Goal: Task Accomplishment & Management: Use online tool/utility

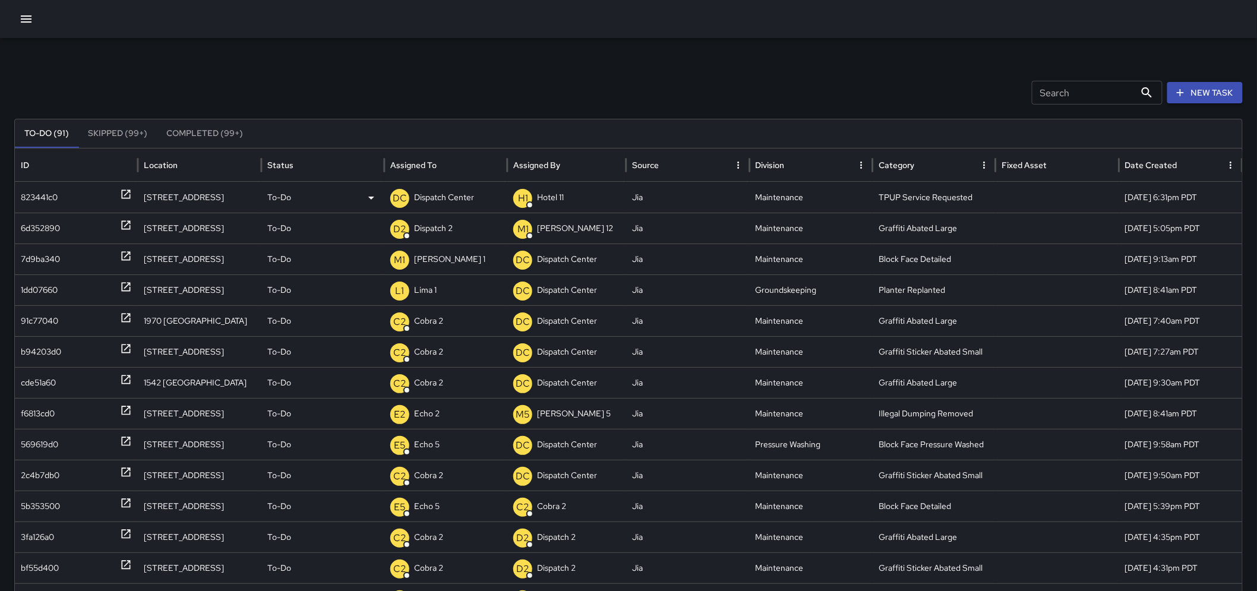
click at [432, 194] on p "Dispatch Center" at bounding box center [444, 197] width 60 height 30
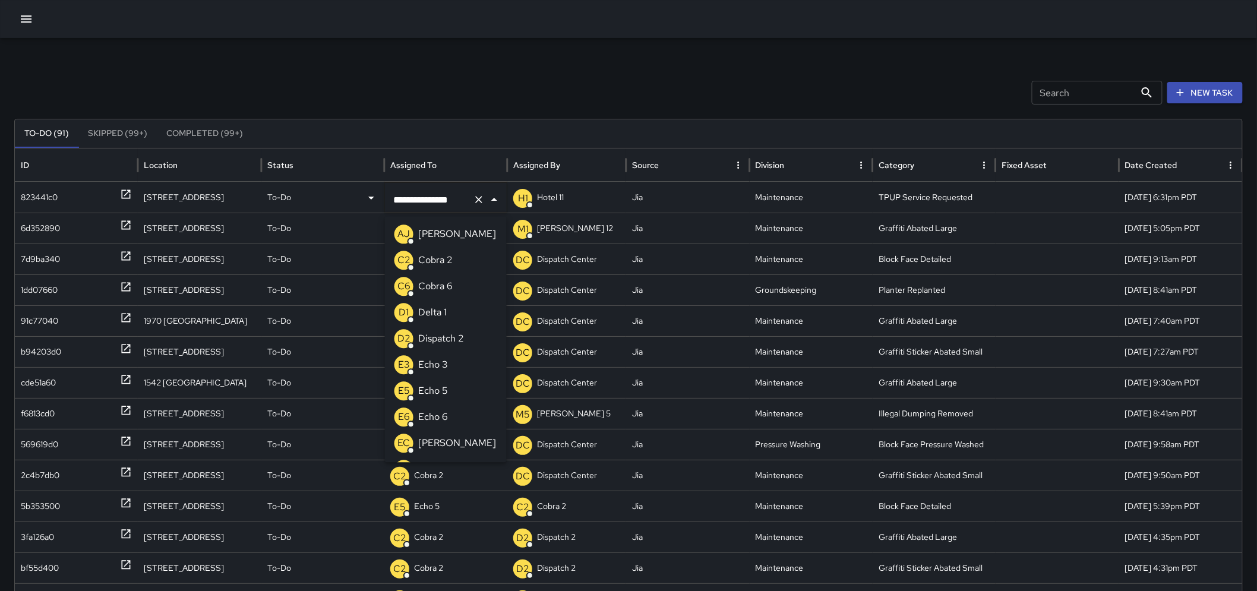
scroll to position [721, 0]
click at [482, 200] on icon "Clear" at bounding box center [479, 200] width 12 height 12
click at [406, 293] on p "E3" at bounding box center [404, 286] width 12 height 14
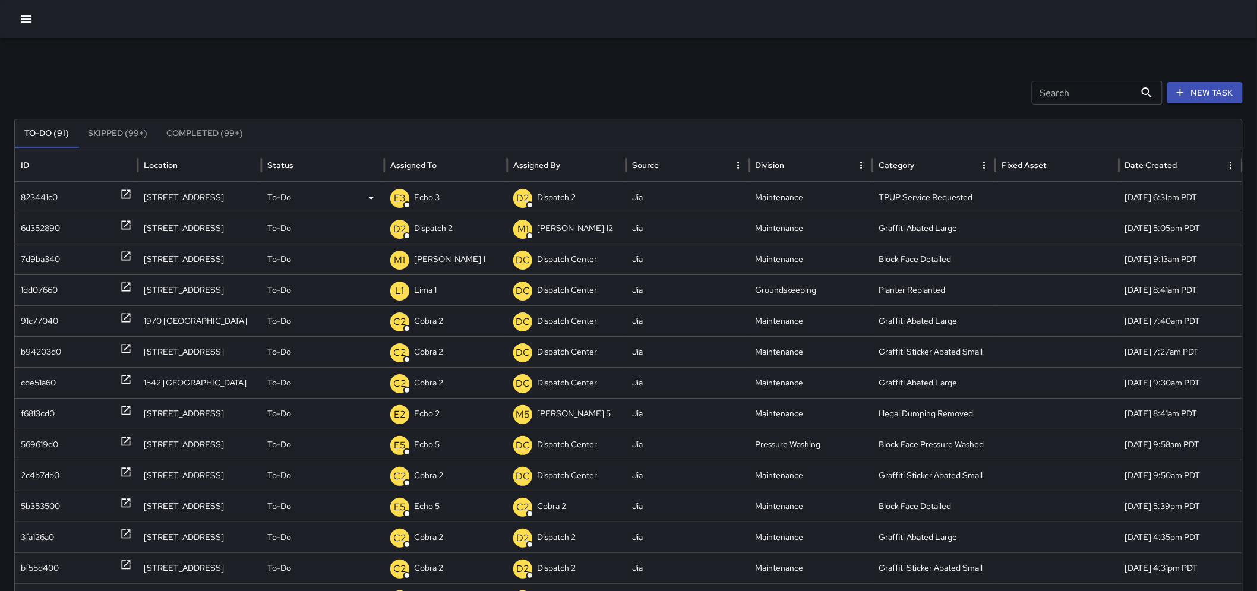
click at [131, 190] on icon at bounding box center [126, 194] width 12 height 12
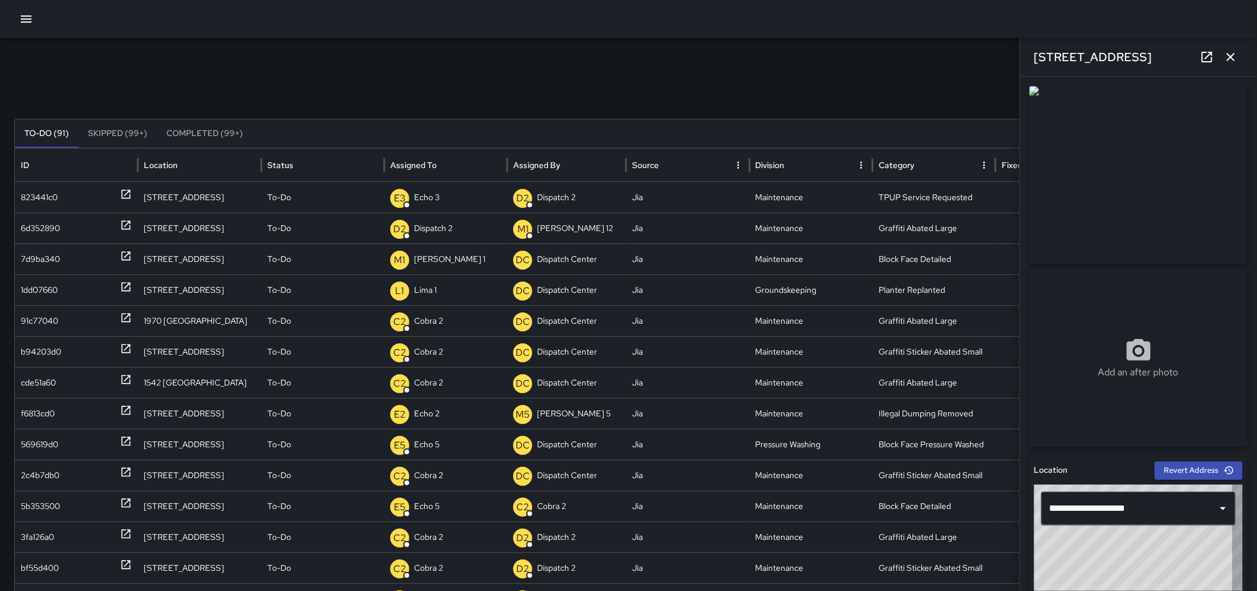
type input "**********"
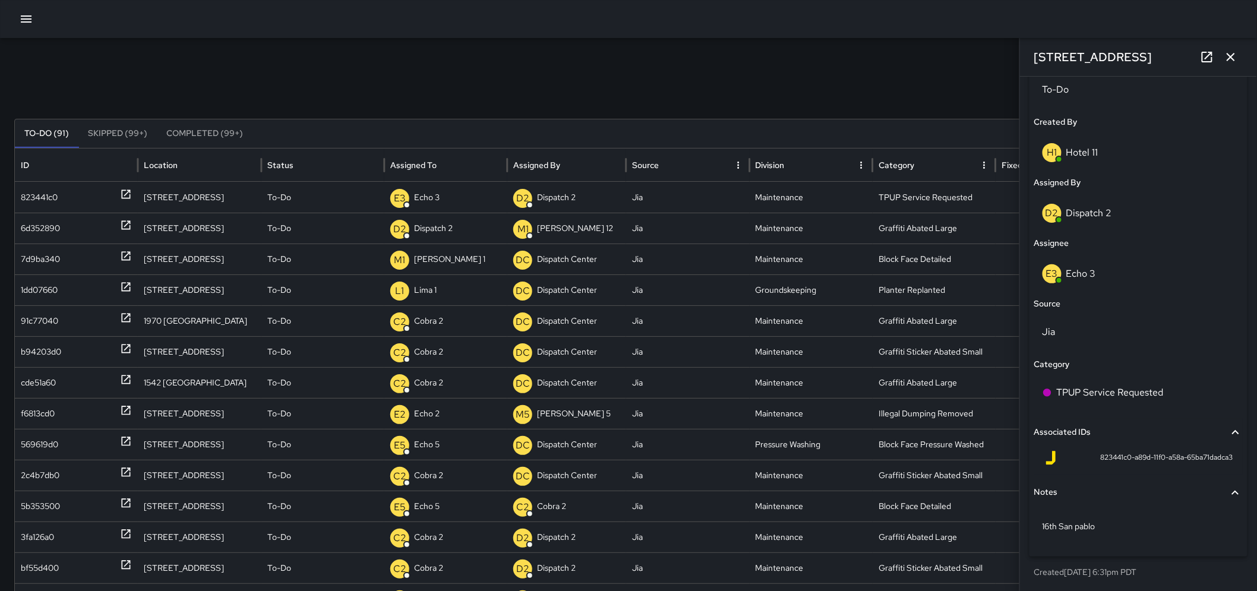
scroll to position [0, 0]
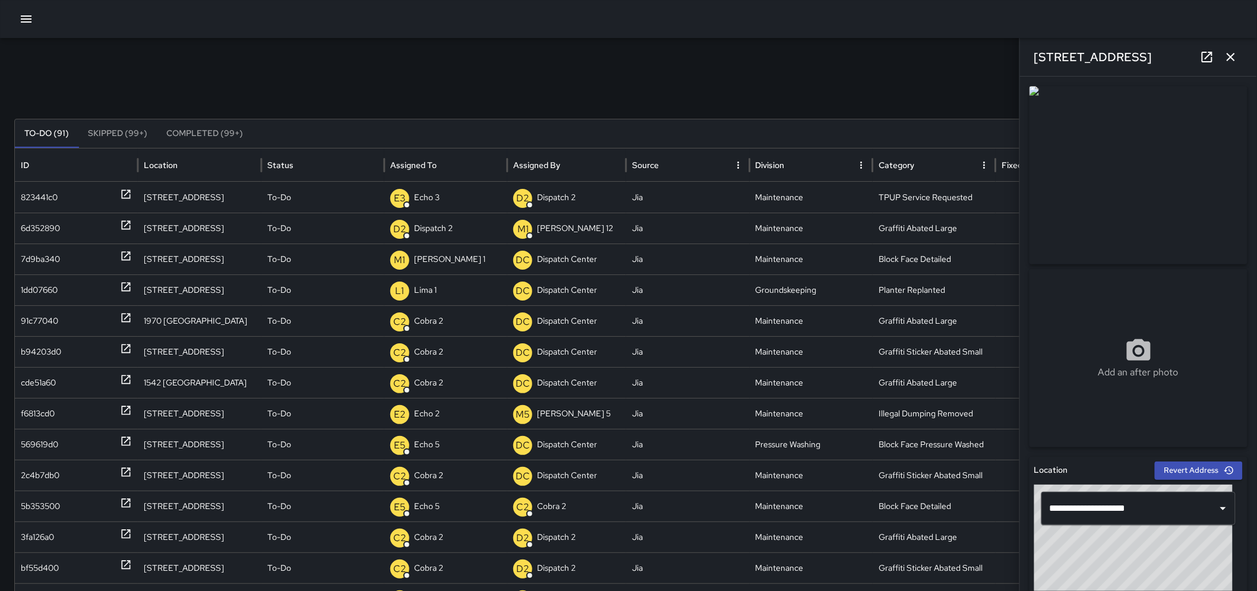
click at [1229, 62] on icon "button" at bounding box center [1230, 57] width 14 height 14
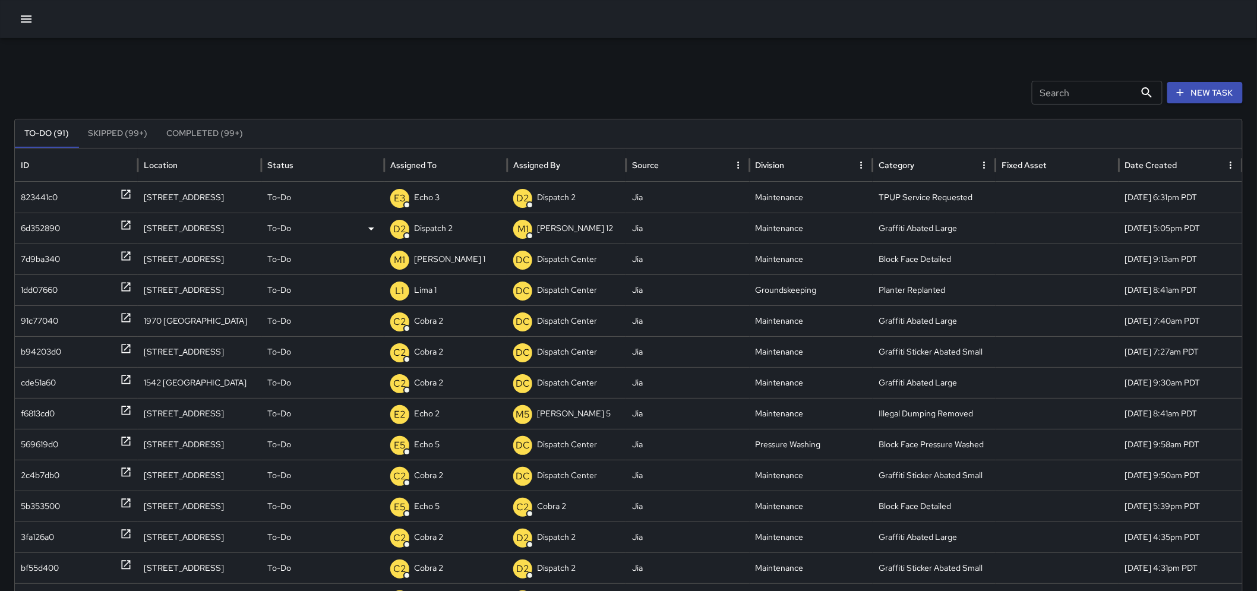
click at [129, 229] on icon at bounding box center [126, 225] width 9 height 9
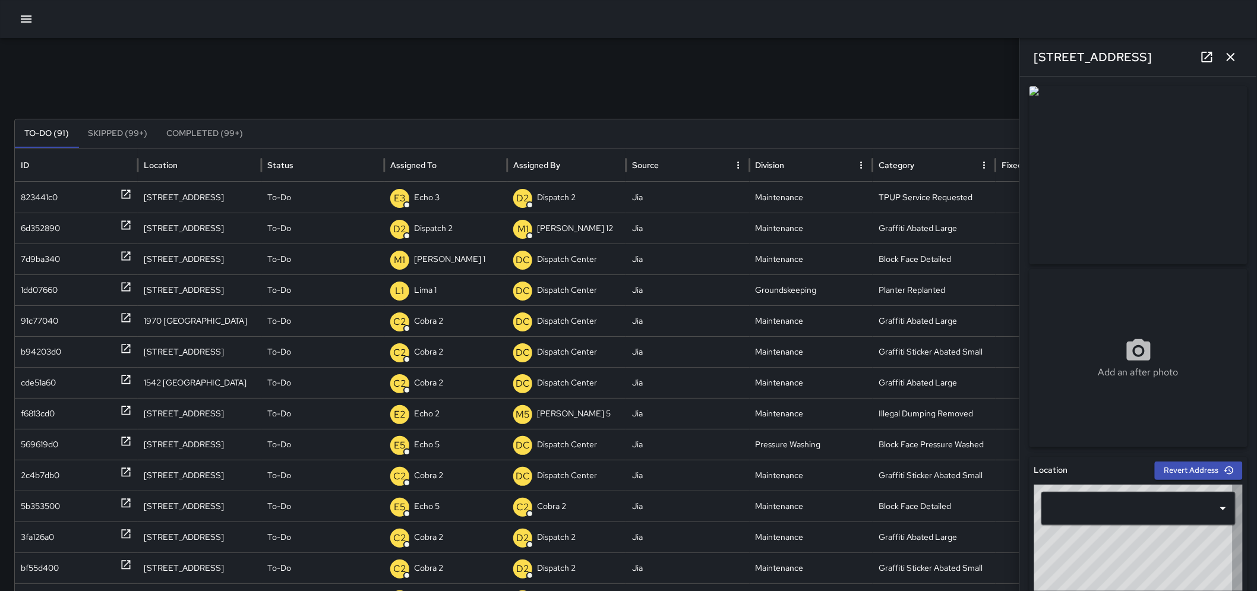
type input "**********"
drag, startPoint x: 1228, startPoint y: 63, endPoint x: 788, endPoint y: 163, distance: 451.3
click at [1222, 64] on button "button" at bounding box center [1231, 57] width 24 height 24
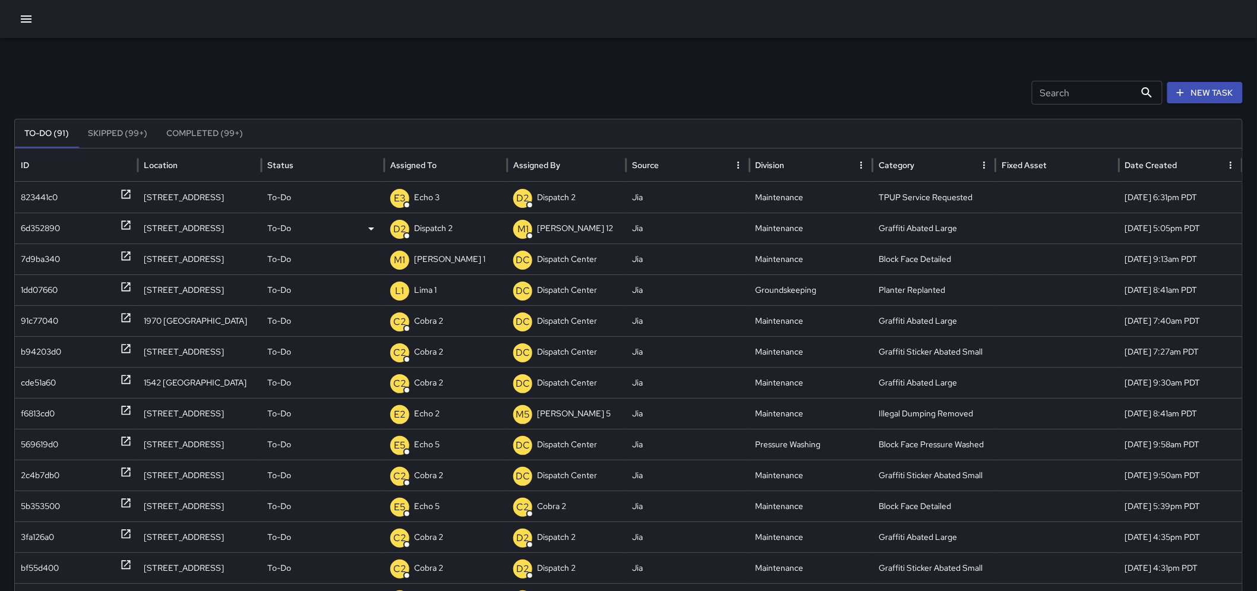
click at [456, 232] on div "D2 Dispatch 2" at bounding box center [445, 228] width 111 height 30
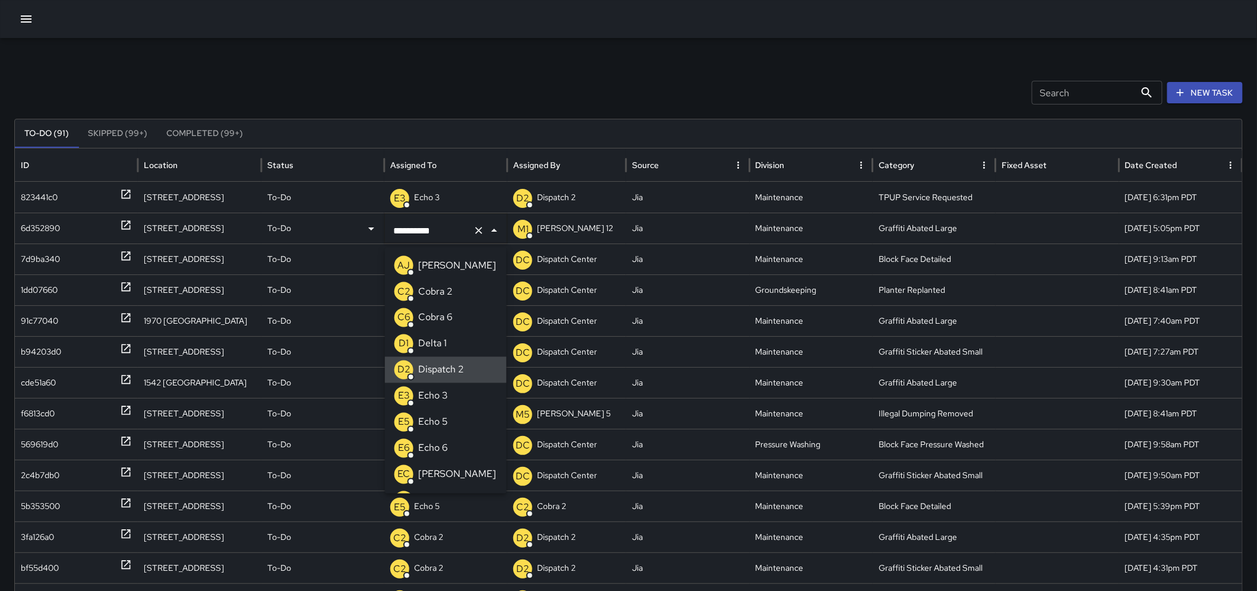
drag, startPoint x: 397, startPoint y: 232, endPoint x: 371, endPoint y: 232, distance: 25.5
click at [371, 232] on div "**********" at bounding box center [633, 228] width 1237 height 31
type input "***"
click at [441, 313] on p "Echo 6" at bounding box center [433, 318] width 30 height 14
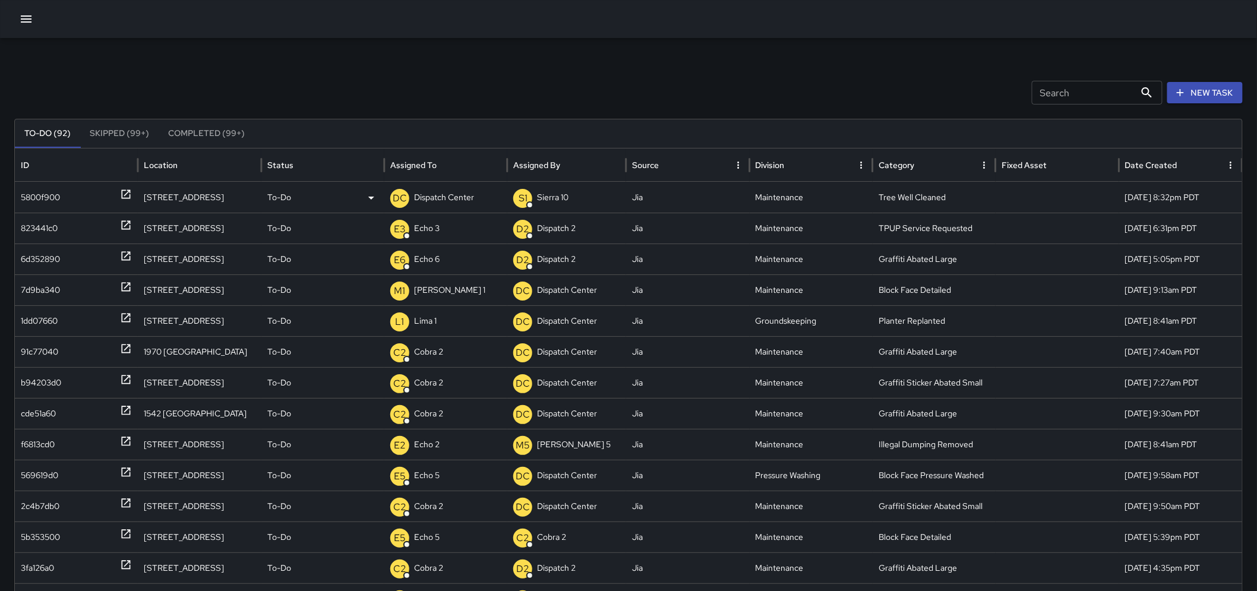
click at [431, 204] on p "Dispatch Center" at bounding box center [444, 197] width 60 height 30
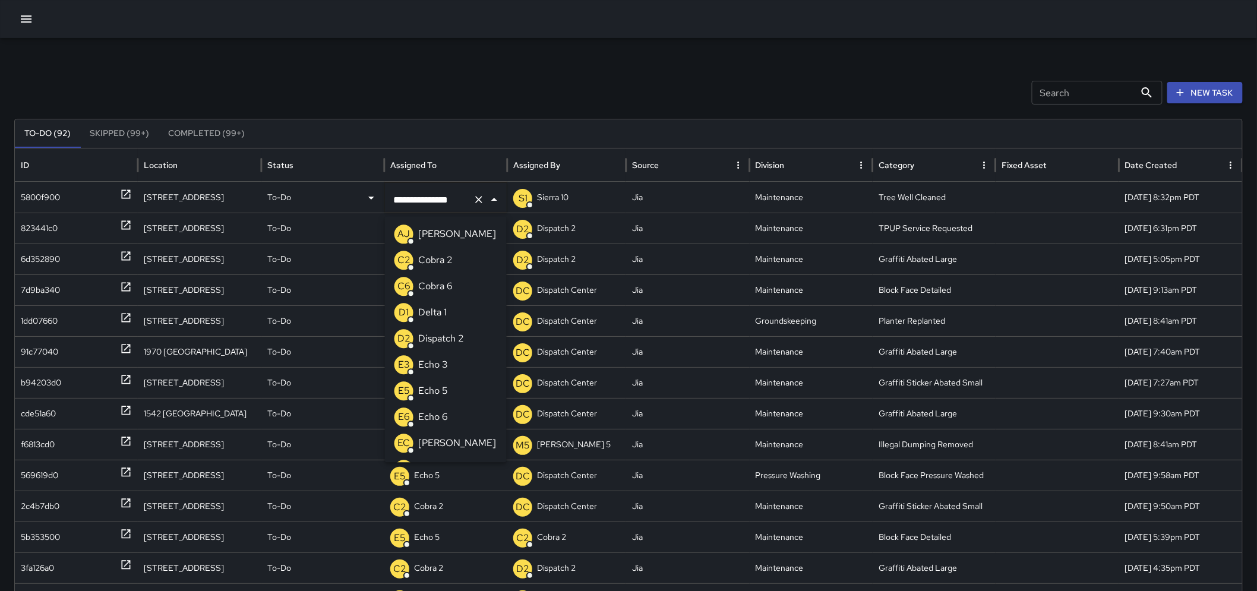
scroll to position [721, 0]
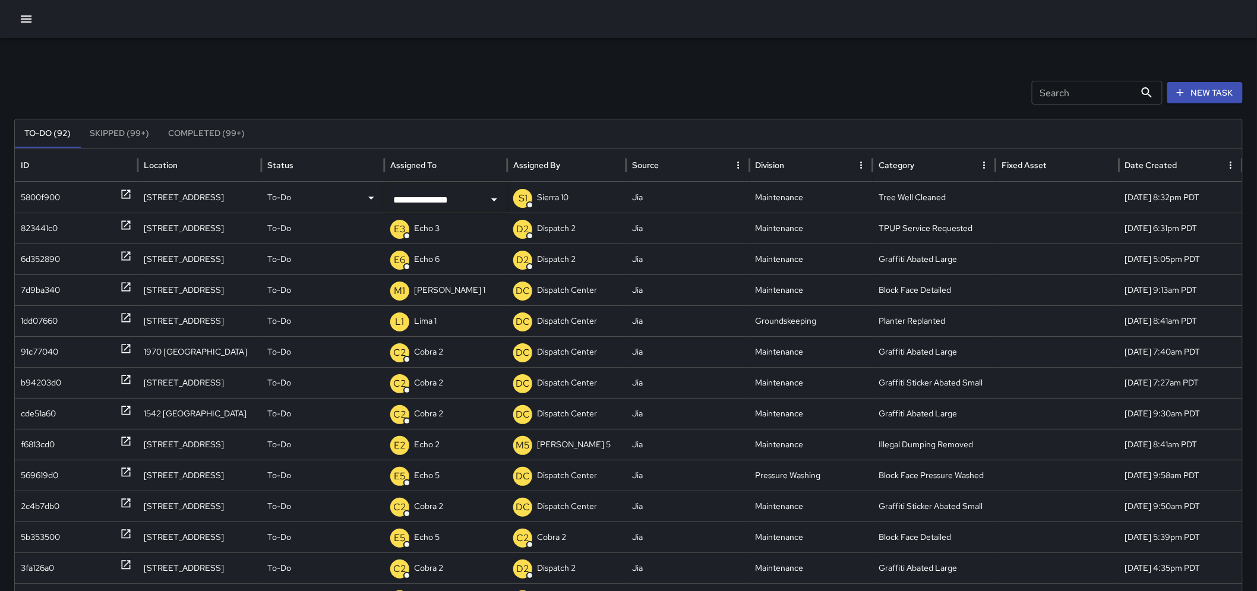
click at [116, 198] on div "5800f900" at bounding box center [76, 197] width 111 height 30
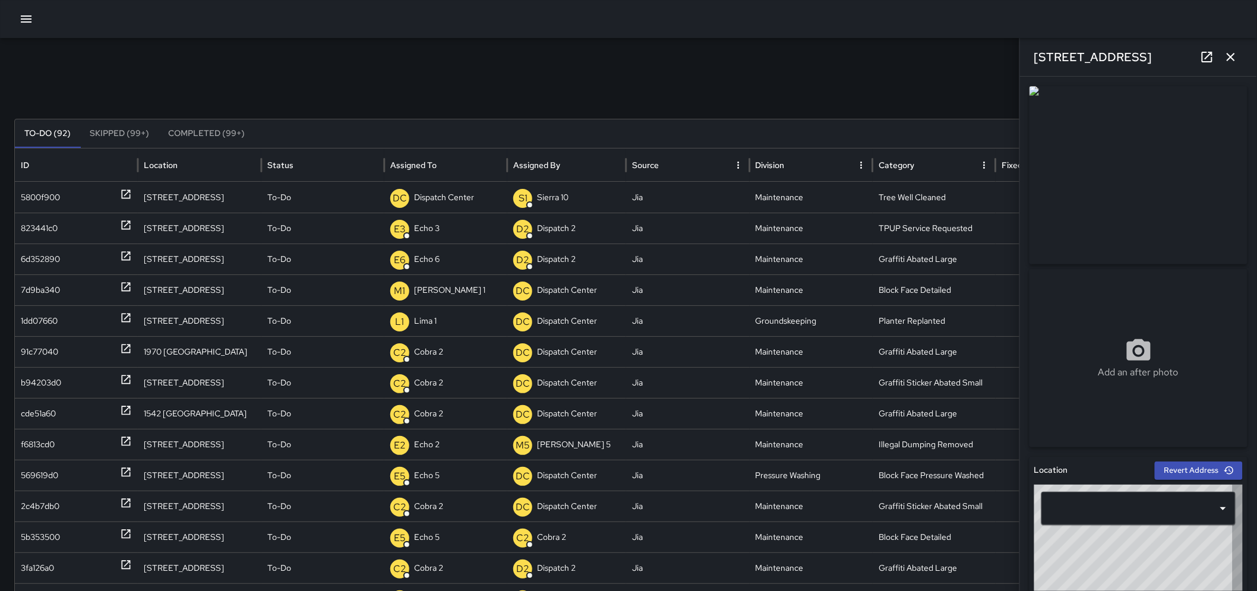
type input "**********"
click at [1201, 54] on icon at bounding box center [1207, 57] width 14 height 14
drag, startPoint x: 1136, startPoint y: 57, endPoint x: 1035, endPoint y: 45, distance: 101.7
click at [1035, 45] on div "60 Grand Avenue" at bounding box center [1138, 57] width 237 height 38
copy h6 "60 Grand Avenue"
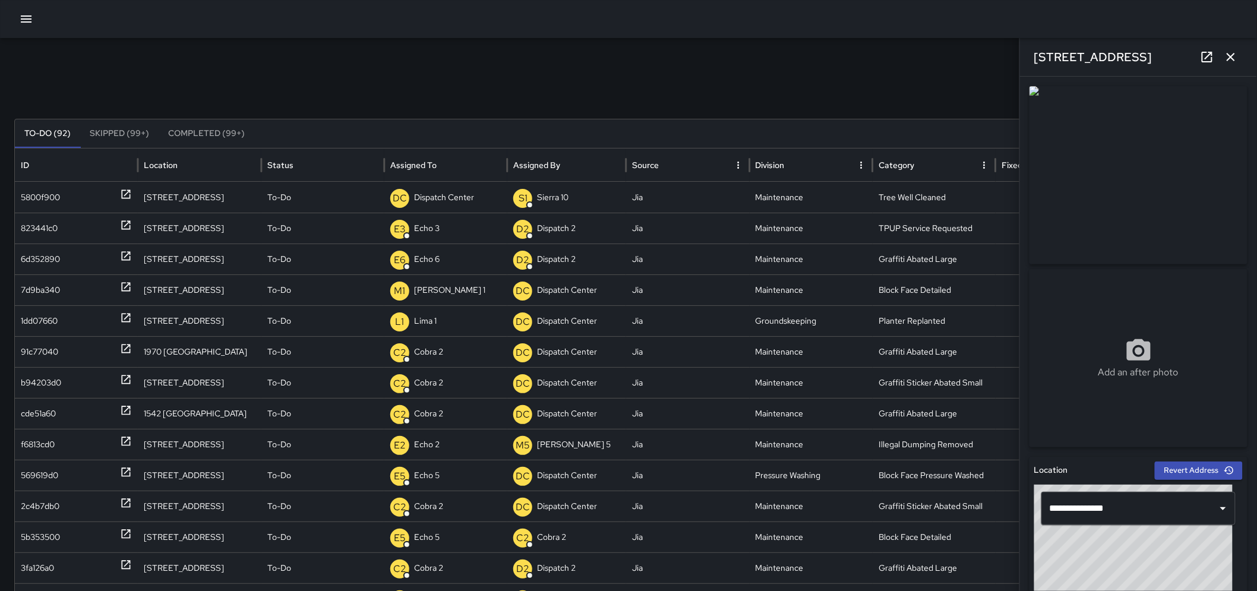
click at [896, 100] on div "Search Search New Task" at bounding box center [628, 93] width 1228 height 24
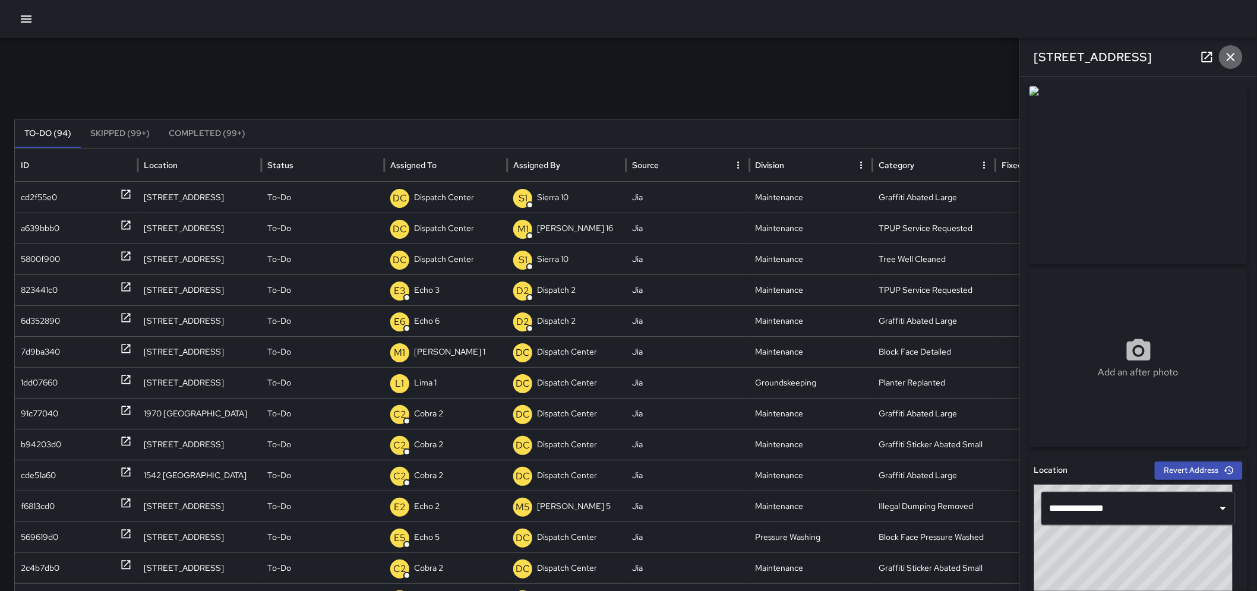
click at [1238, 52] on button "button" at bounding box center [1231, 57] width 24 height 24
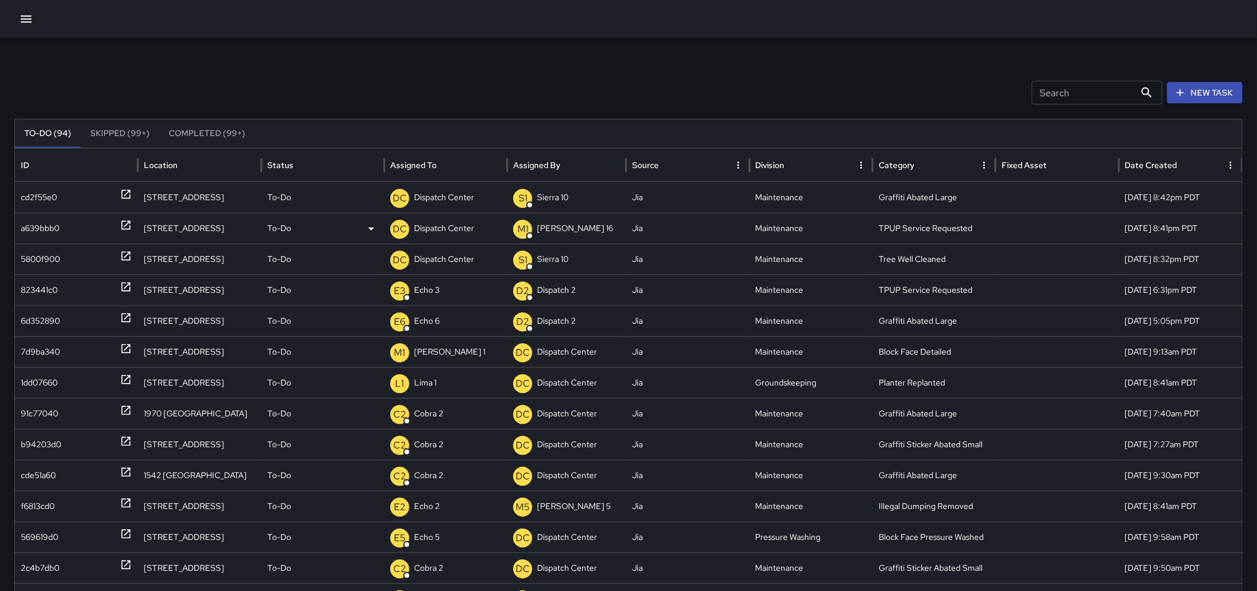
click at [456, 222] on p "Dispatch Center" at bounding box center [444, 228] width 60 height 30
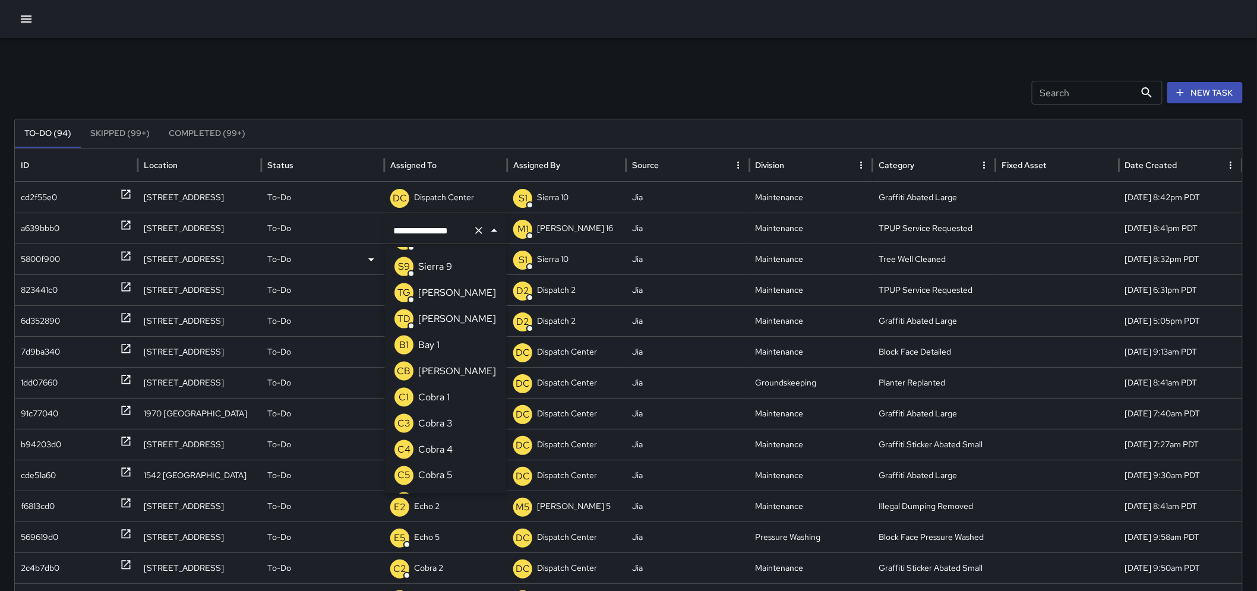
drag, startPoint x: 467, startPoint y: 227, endPoint x: 378, endPoint y: 247, distance: 91.3
click at [378, 247] on div "**********" at bounding box center [633, 475] width 1237 height 587
click at [461, 400] on li "E3 Echo 3" at bounding box center [446, 396] width 122 height 26
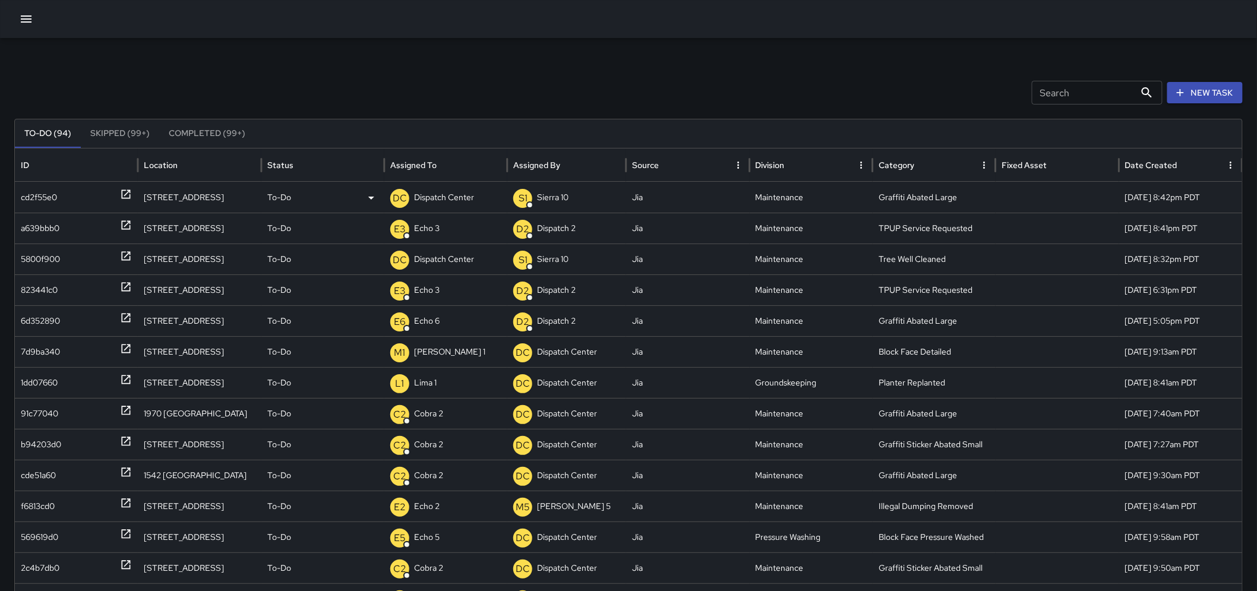
click at [121, 201] on div at bounding box center [126, 197] width 12 height 30
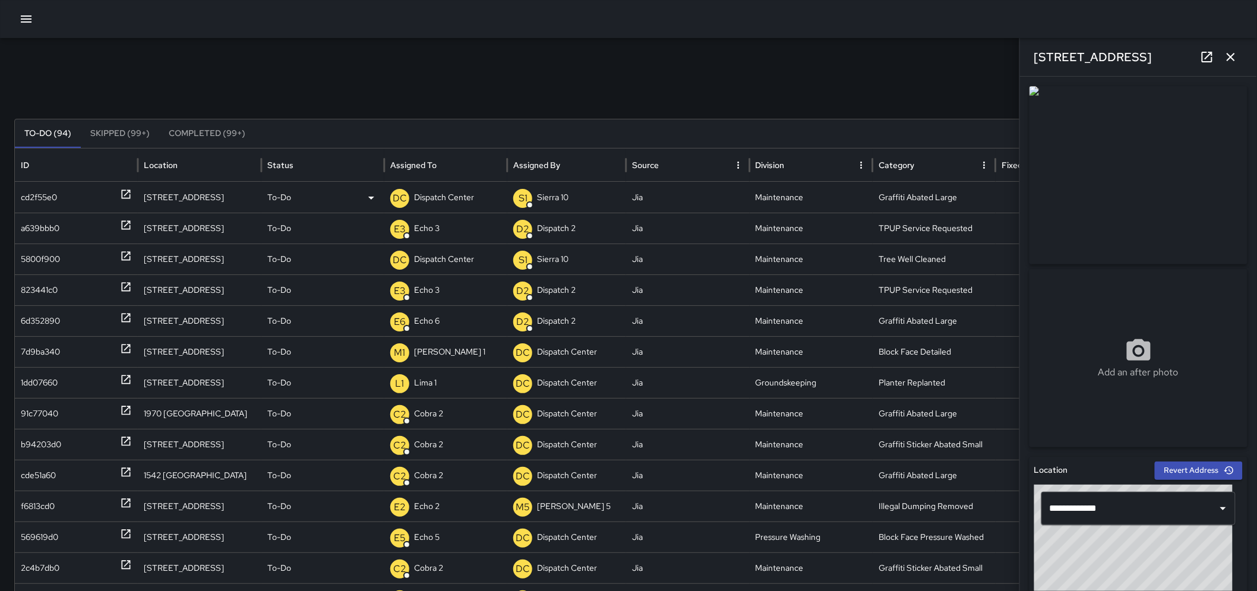
click at [428, 198] on p "Dispatch Center" at bounding box center [444, 197] width 60 height 30
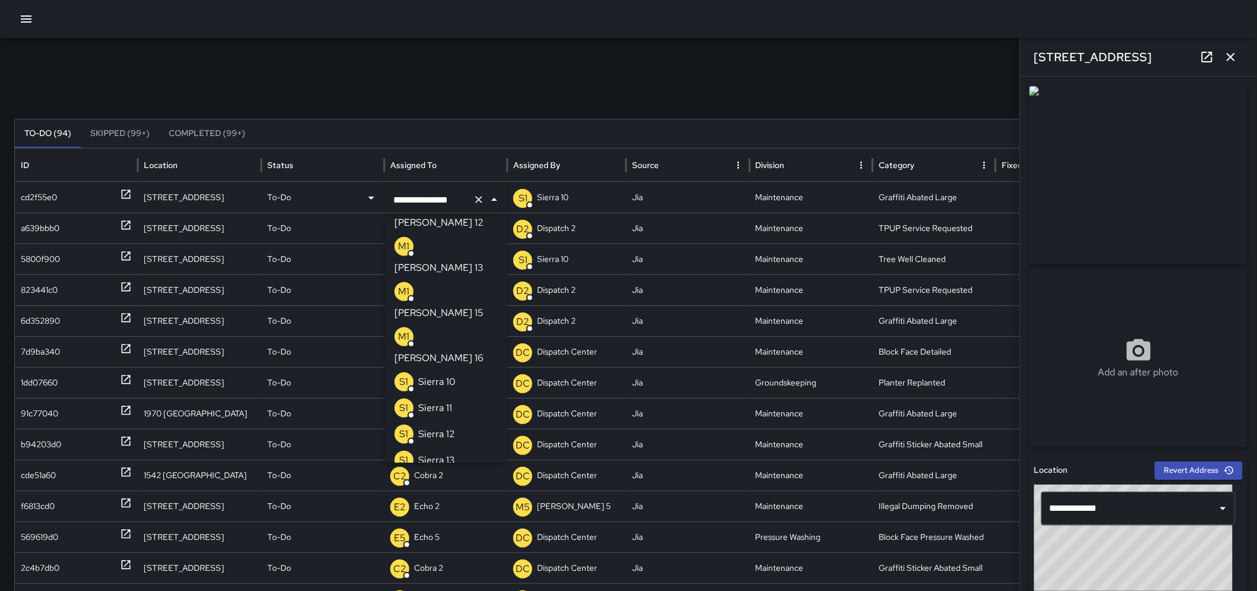
scroll to position [259, 0]
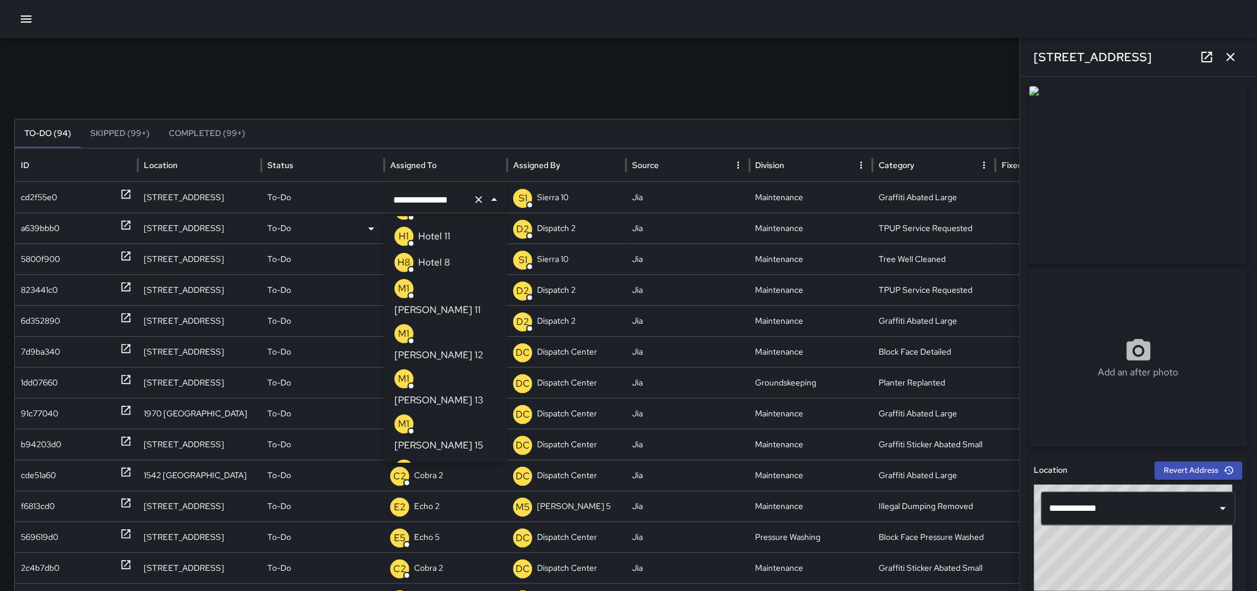
drag, startPoint x: 463, startPoint y: 201, endPoint x: 313, endPoint y: 232, distance: 153.5
click at [315, 232] on div "**********" at bounding box center [633, 475] width 1237 height 587
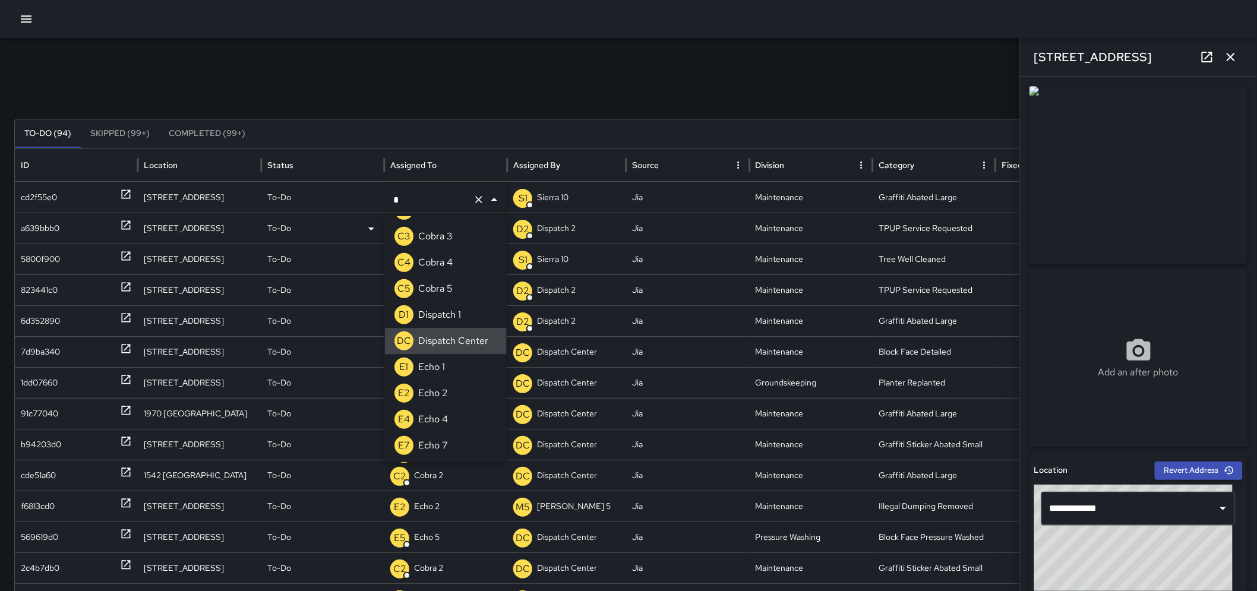
type input "**"
click at [420, 233] on p "Cobra 2" at bounding box center [435, 234] width 34 height 14
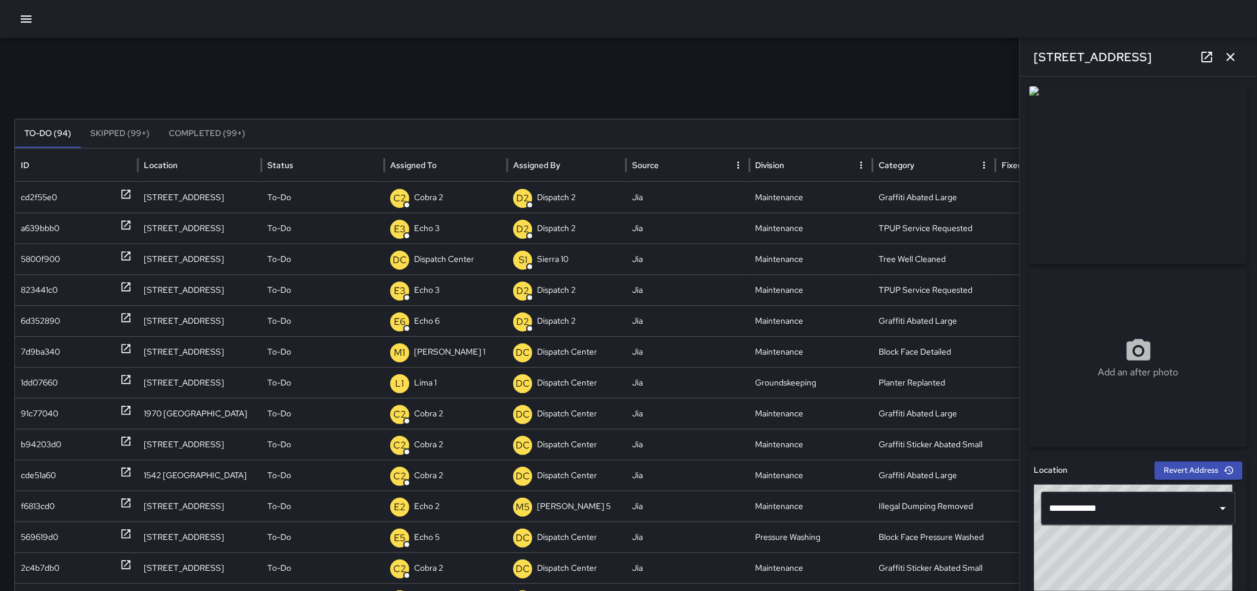
click at [1233, 56] on icon "button" at bounding box center [1230, 57] width 14 height 14
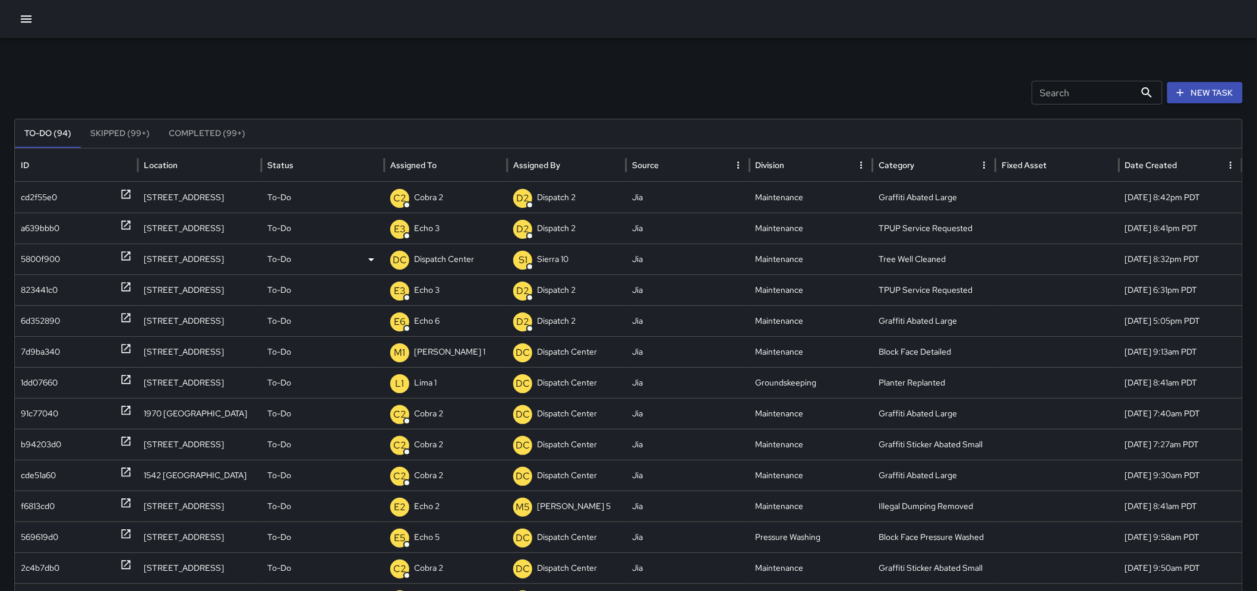
click at [120, 254] on icon at bounding box center [126, 256] width 12 height 12
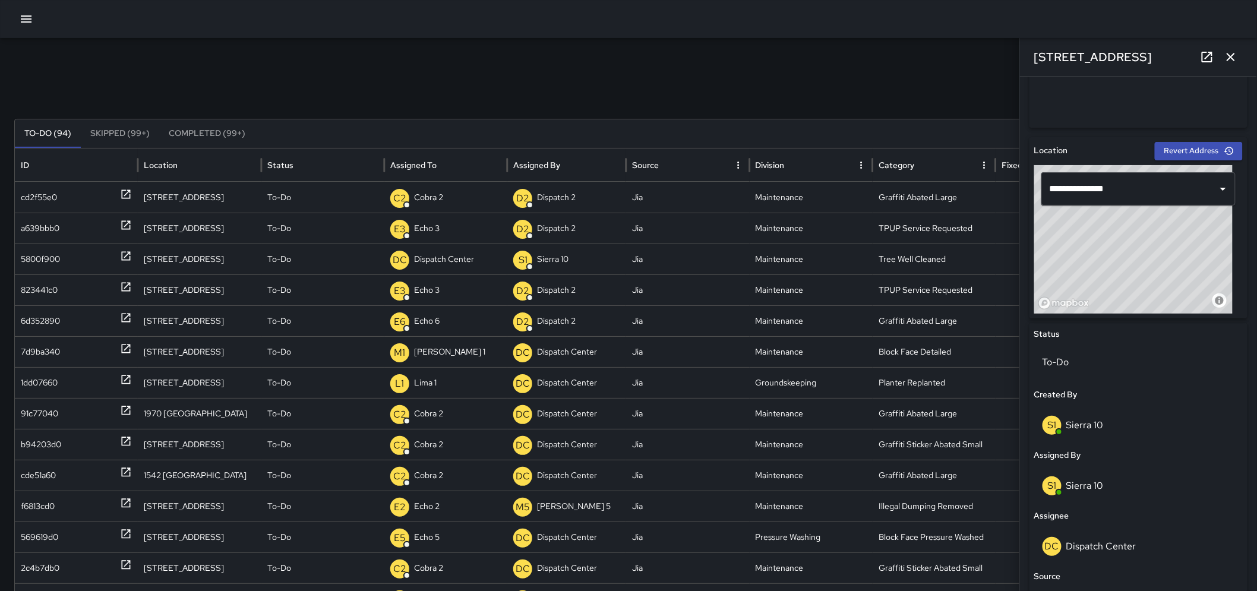
scroll to position [318, 0]
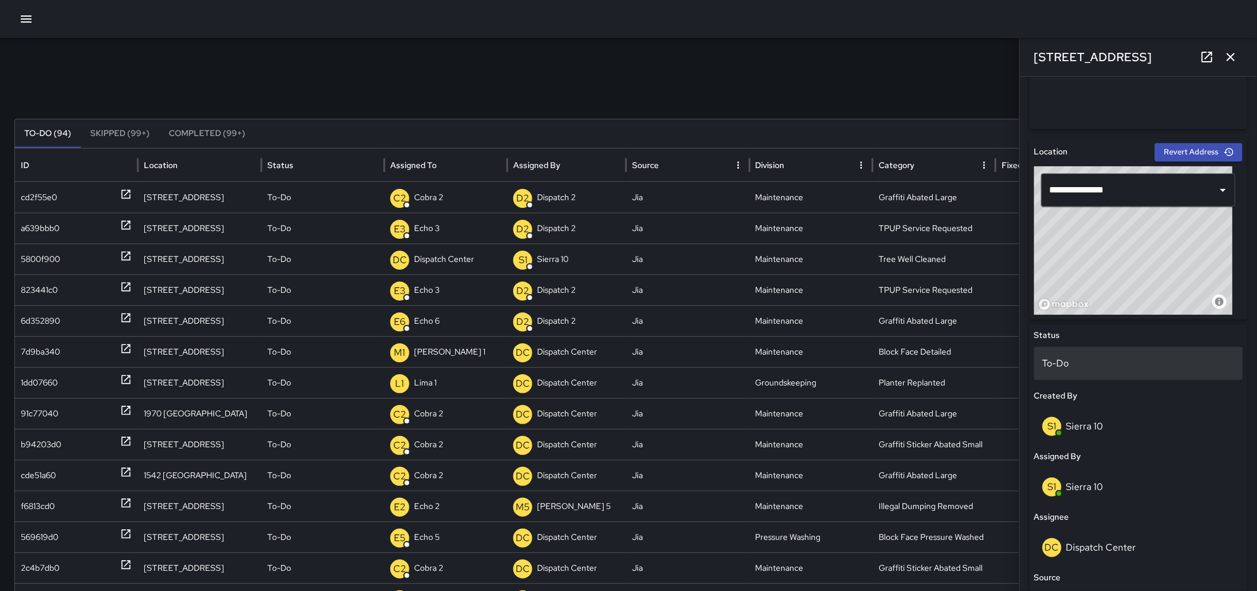
click at [1106, 368] on p "To-Do" at bounding box center [1138, 363] width 192 height 14
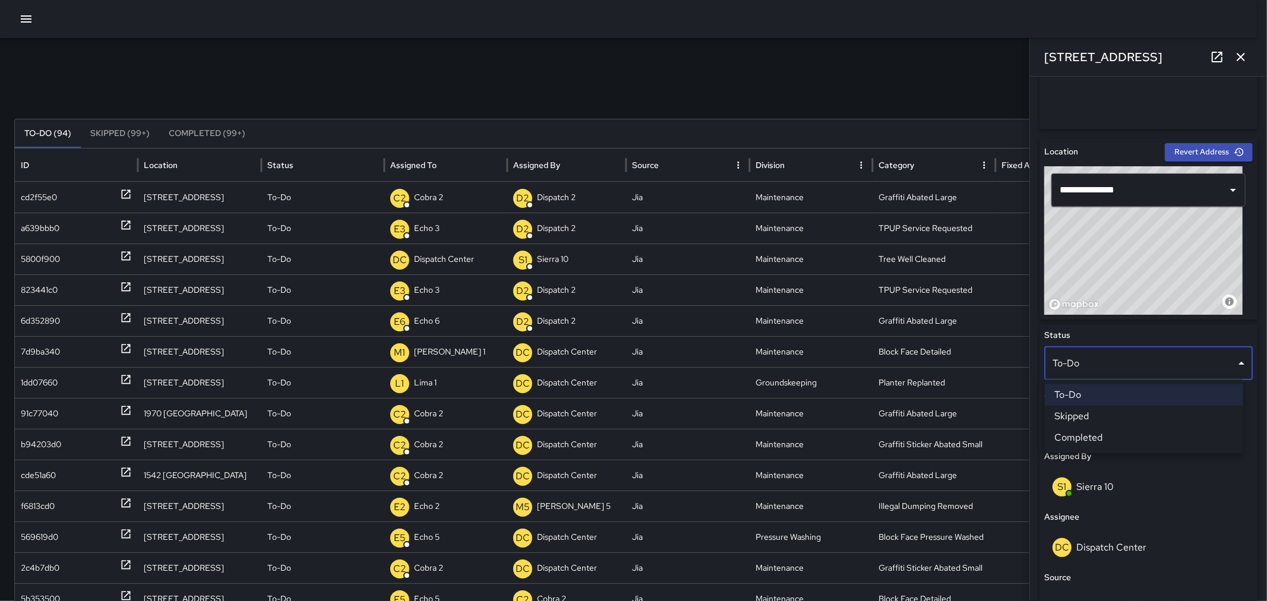
click at [1099, 435] on li "Completed" at bounding box center [1144, 437] width 198 height 21
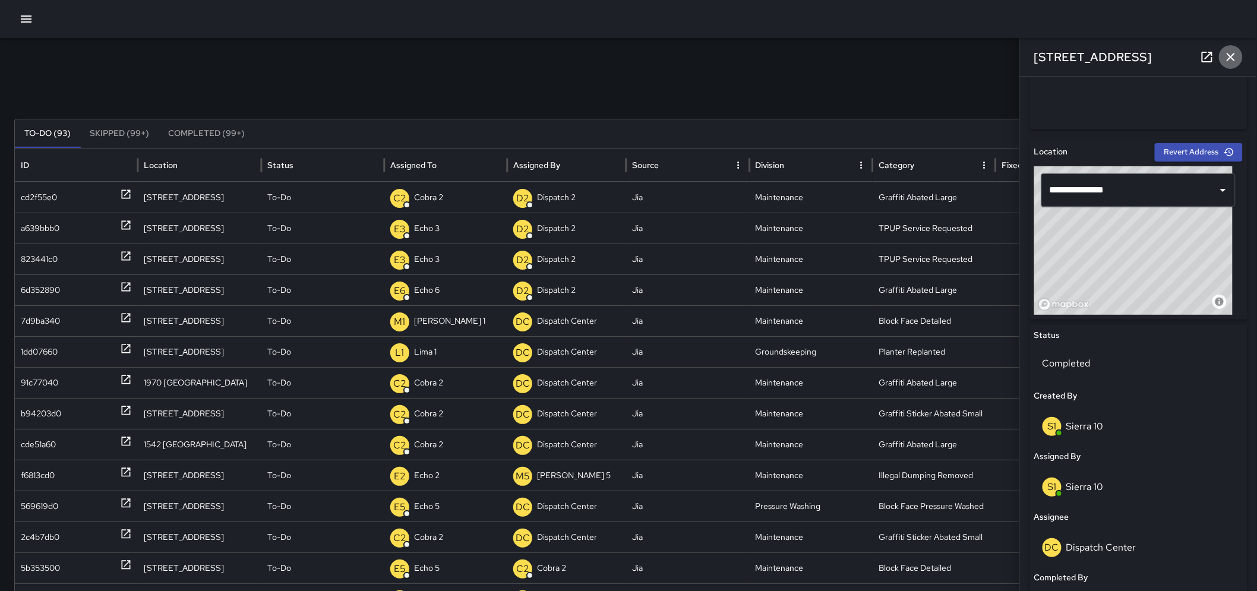
click at [1238, 59] on button "button" at bounding box center [1231, 57] width 24 height 24
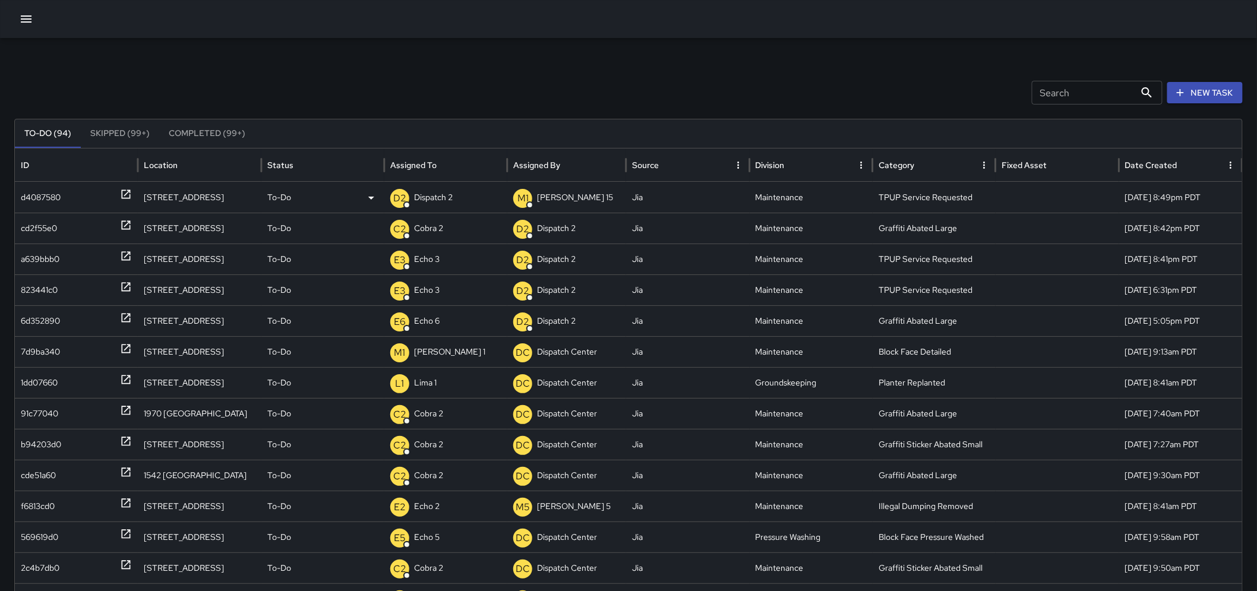
click at [450, 198] on p "Dispatch 2" at bounding box center [433, 197] width 39 height 30
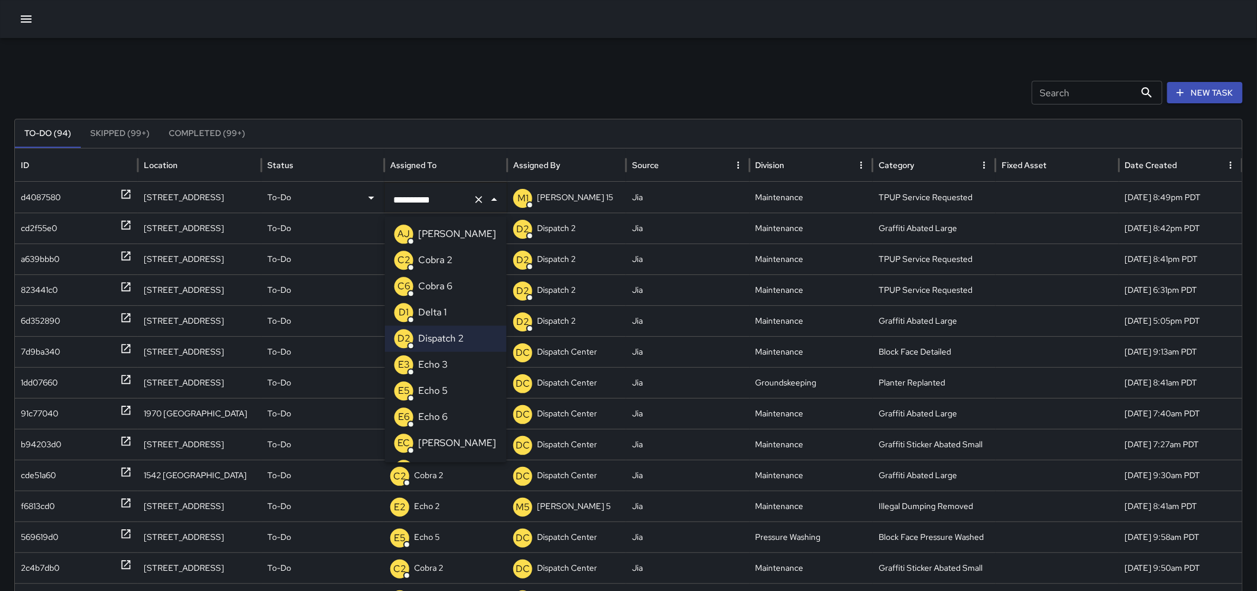
click at [448, 365] on li "E3 Echo 3" at bounding box center [446, 365] width 122 height 26
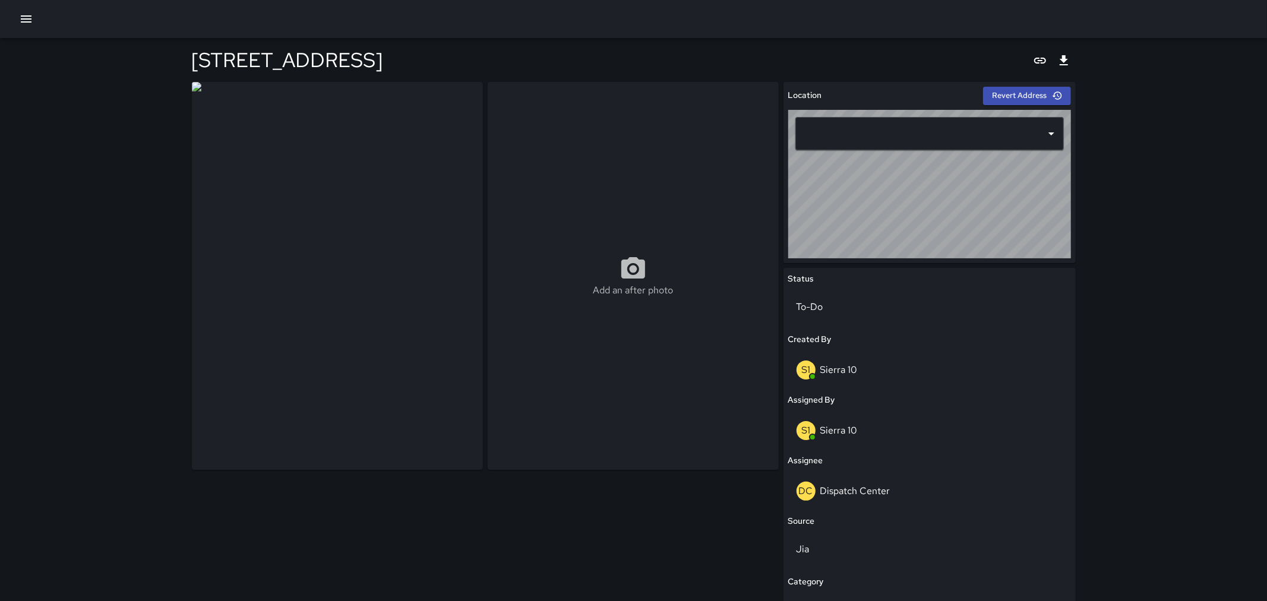
type input "**********"
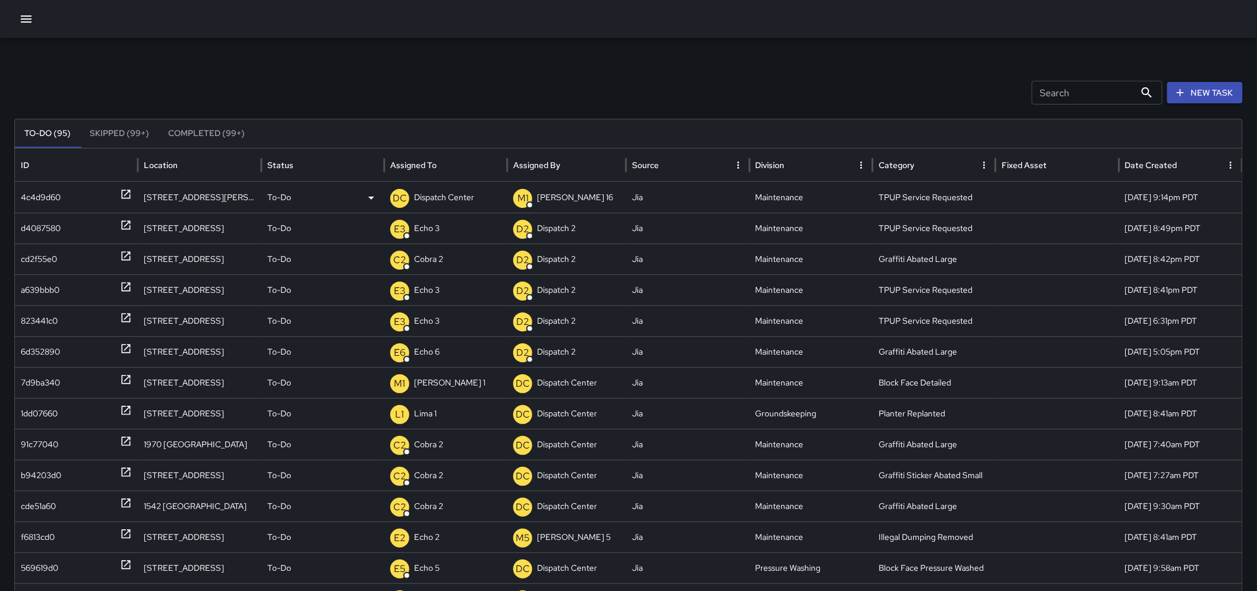
click at [456, 191] on p "Dispatch Center" at bounding box center [444, 197] width 60 height 30
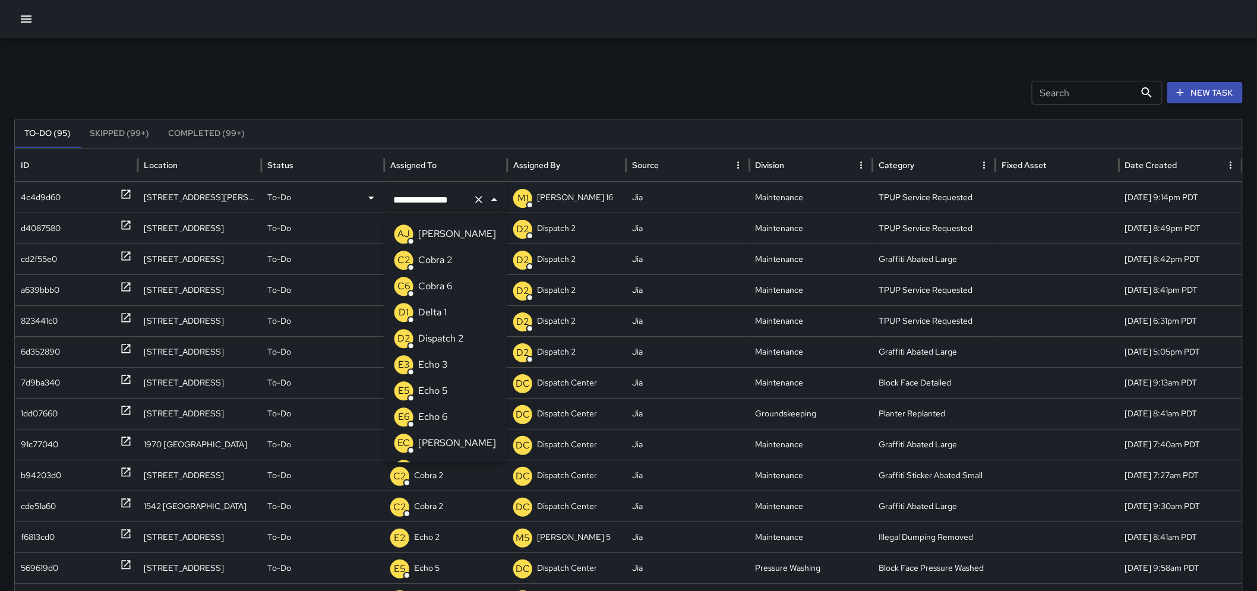
click at [423, 374] on div "E3 Echo 3" at bounding box center [420, 364] width 53 height 19
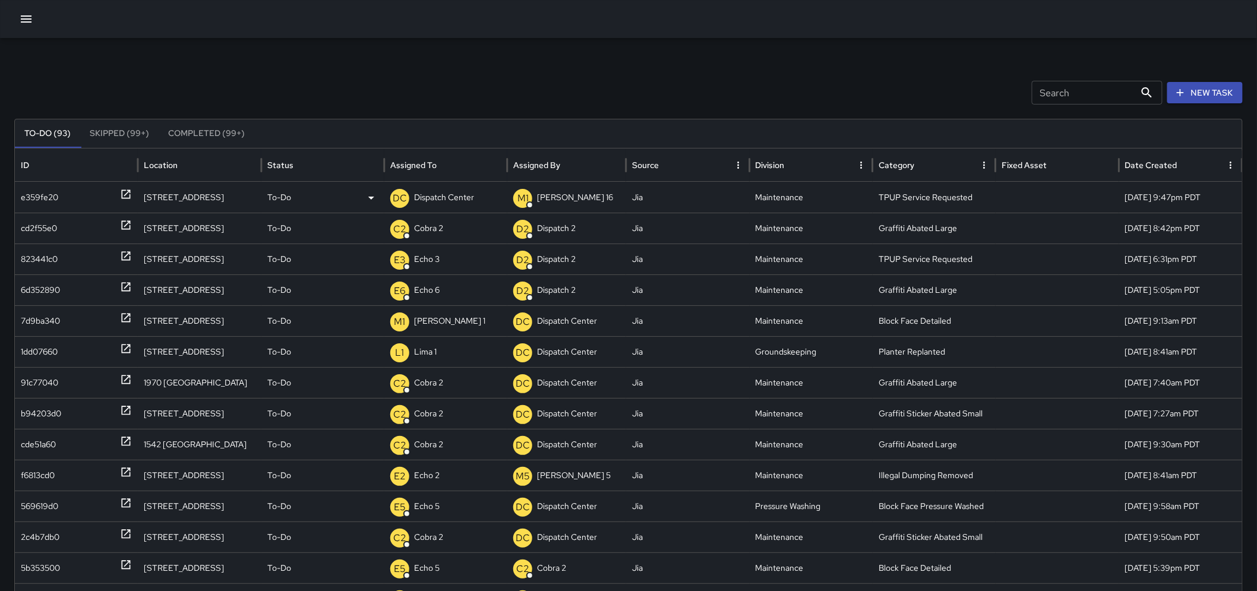
click at [426, 204] on p "Dispatch Center" at bounding box center [444, 197] width 60 height 30
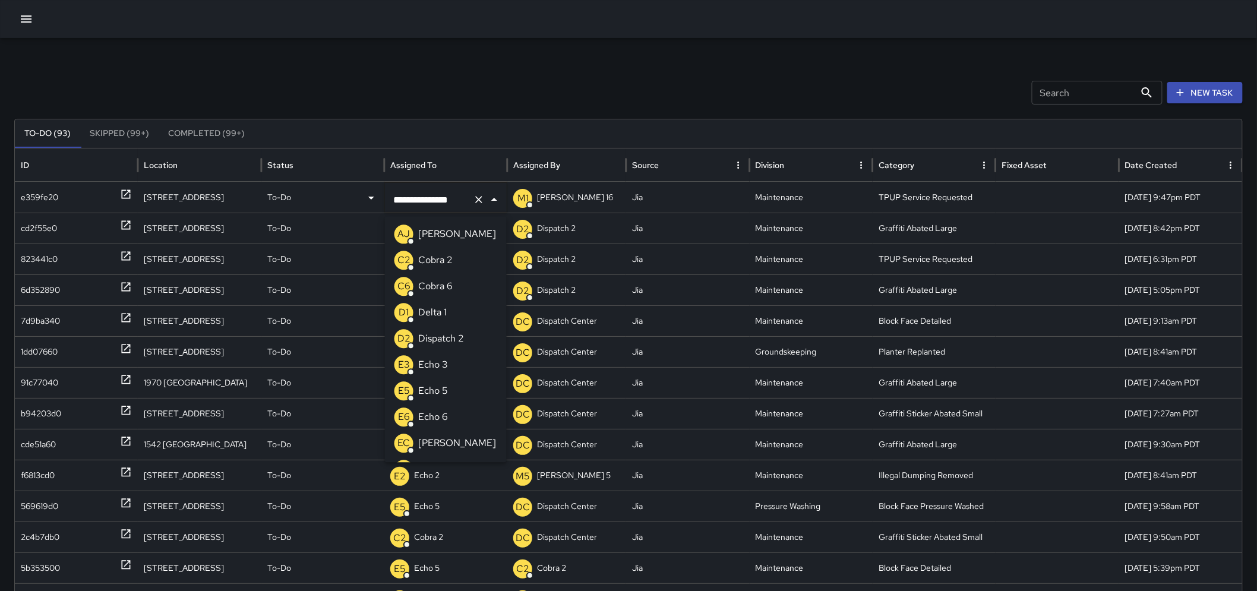
scroll to position [721, 0]
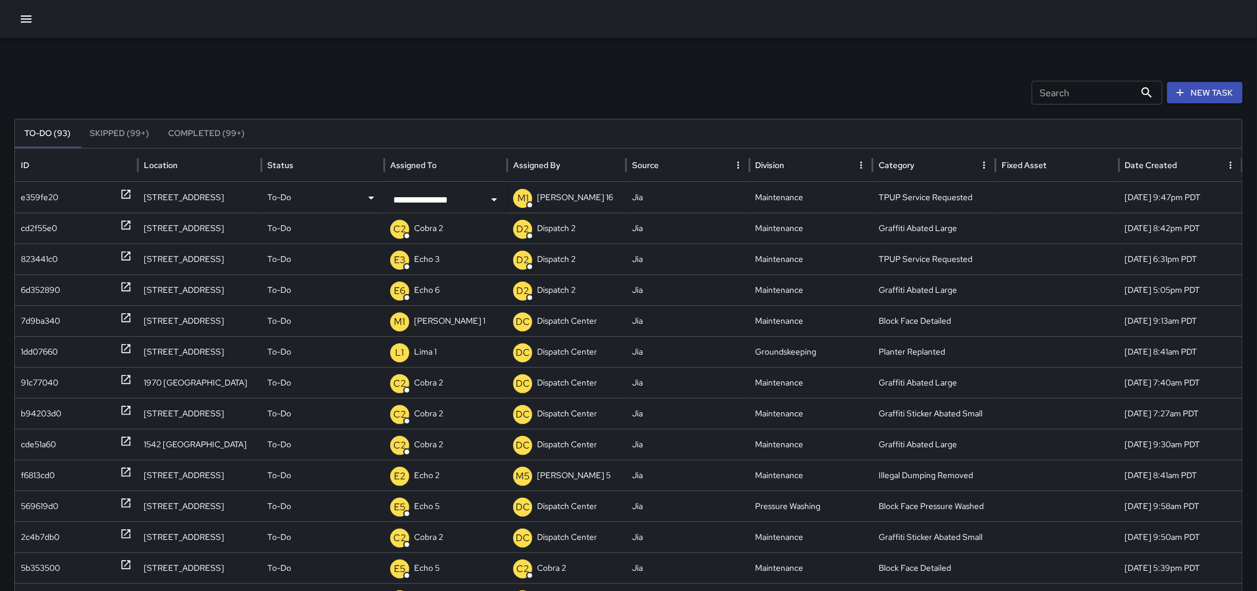
click at [129, 191] on icon at bounding box center [126, 194] width 9 height 9
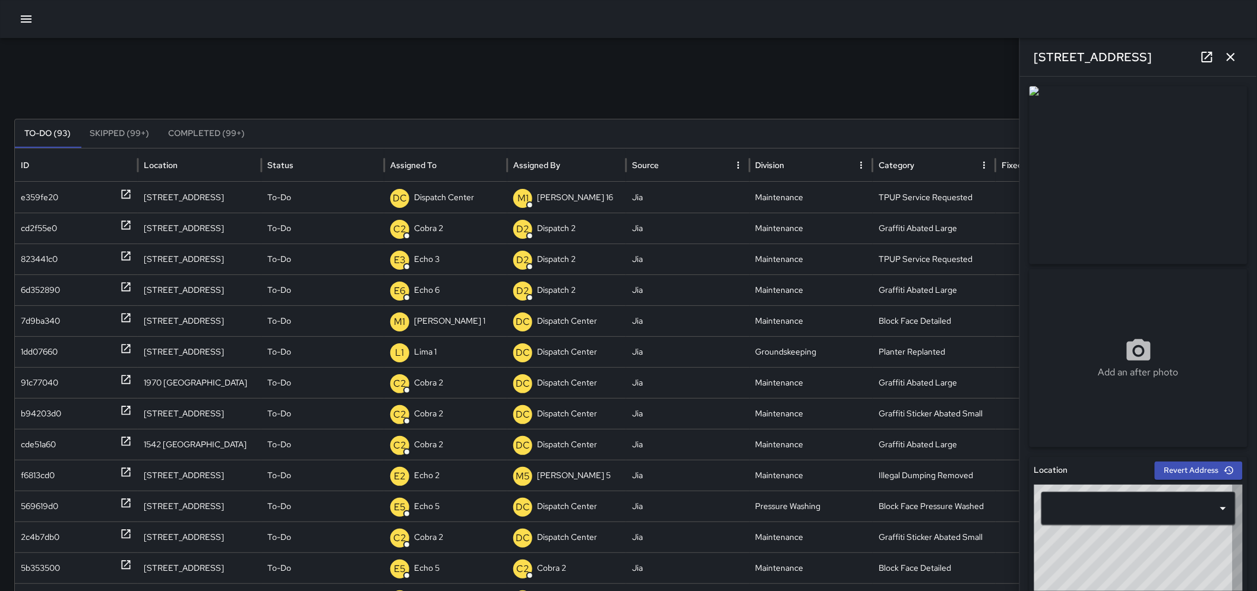
type input "**********"
click at [1234, 58] on icon "button" at bounding box center [1230, 57] width 14 height 14
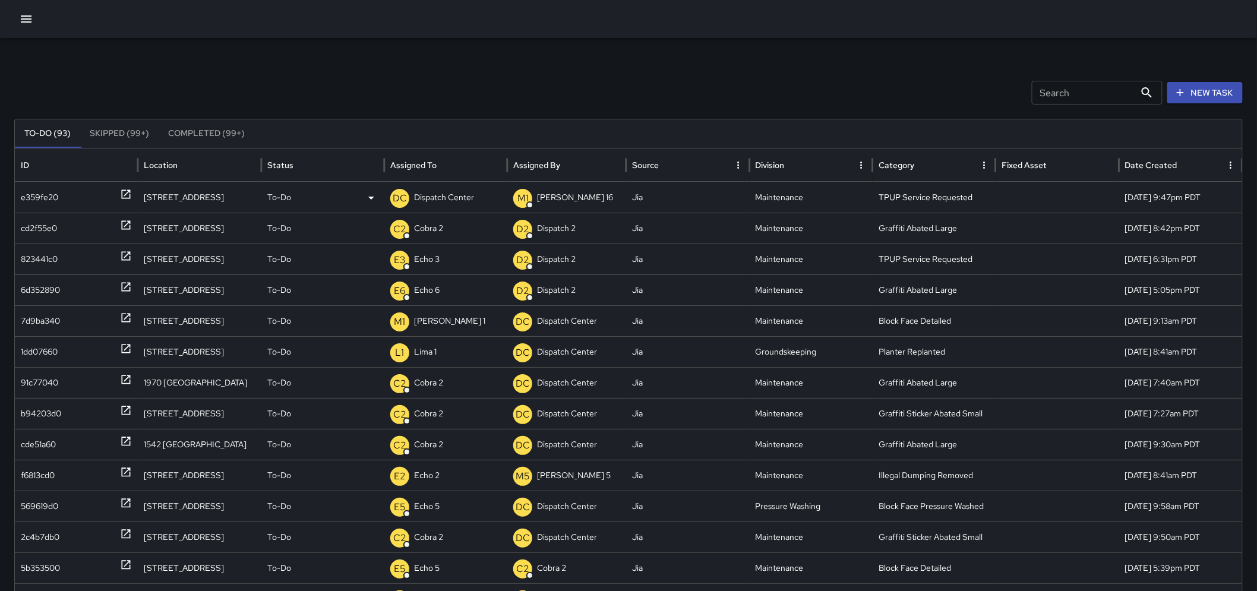
click at [473, 196] on p "Dispatch Center" at bounding box center [444, 197] width 60 height 30
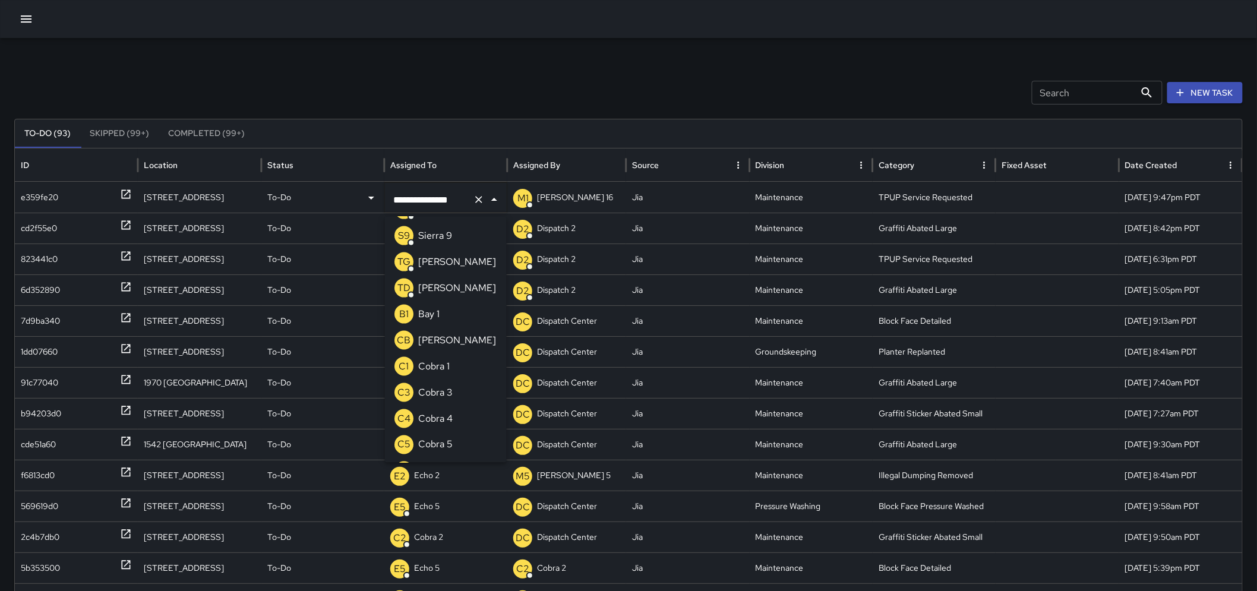
drag, startPoint x: 470, startPoint y: 196, endPoint x: 406, endPoint y: 210, distance: 65.0
click at [406, 210] on div "**********" at bounding box center [446, 199] width 122 height 33
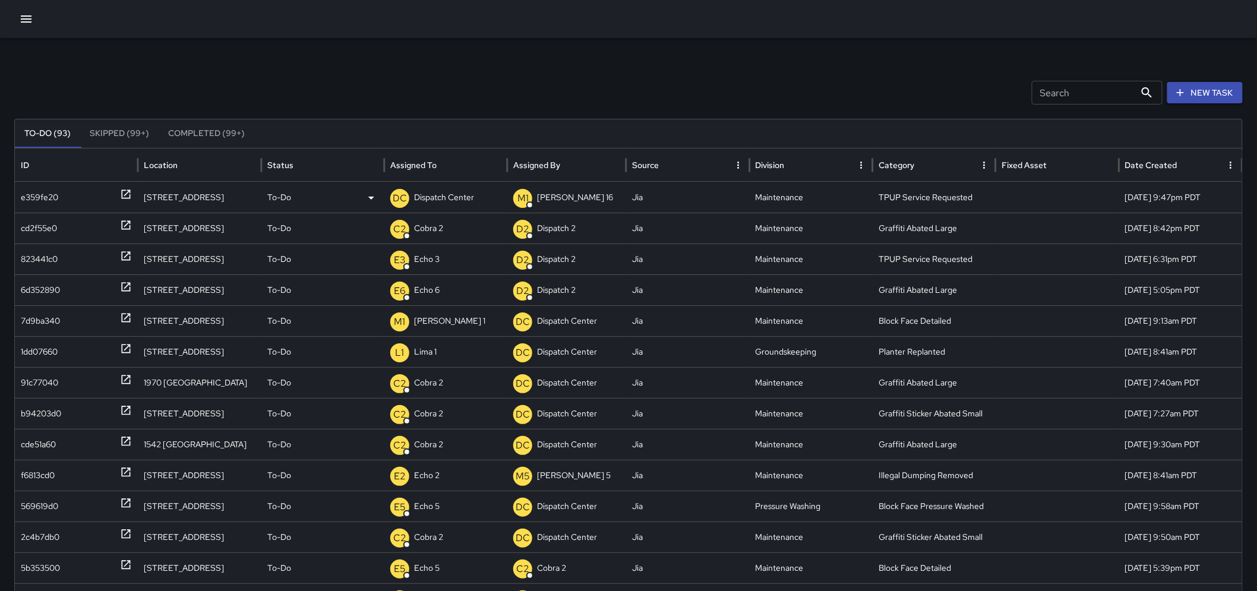
click at [473, 194] on p "Dispatch Center" at bounding box center [444, 197] width 60 height 30
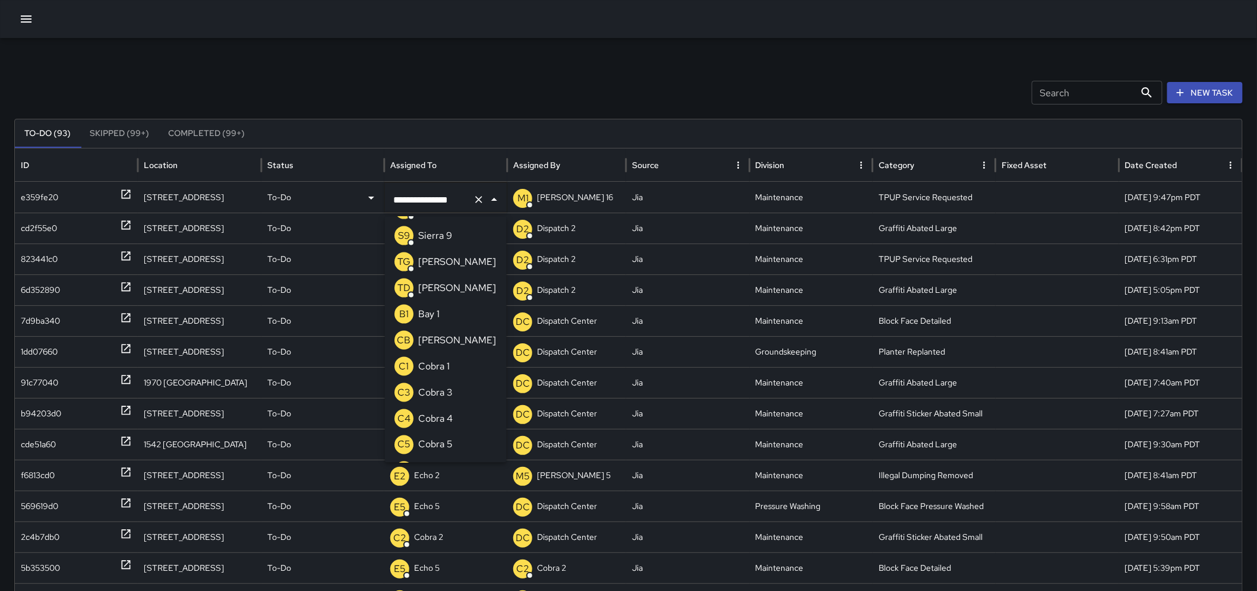
click at [472, 195] on div "**********" at bounding box center [446, 199] width 122 height 33
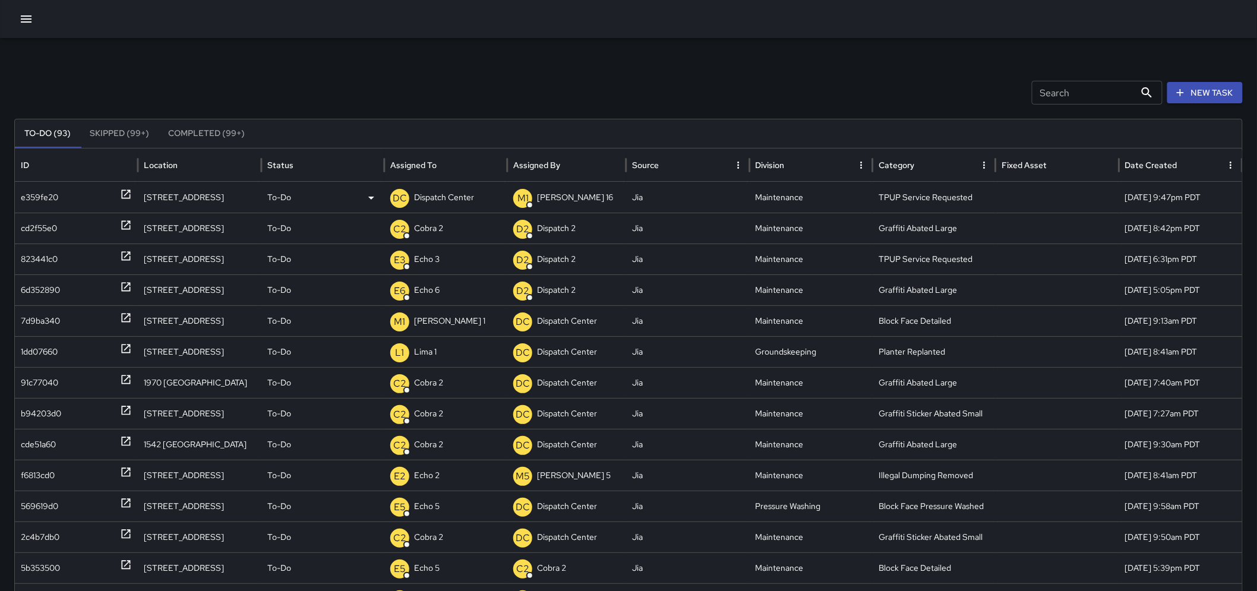
click at [438, 194] on p "Dispatch Center" at bounding box center [444, 197] width 60 height 30
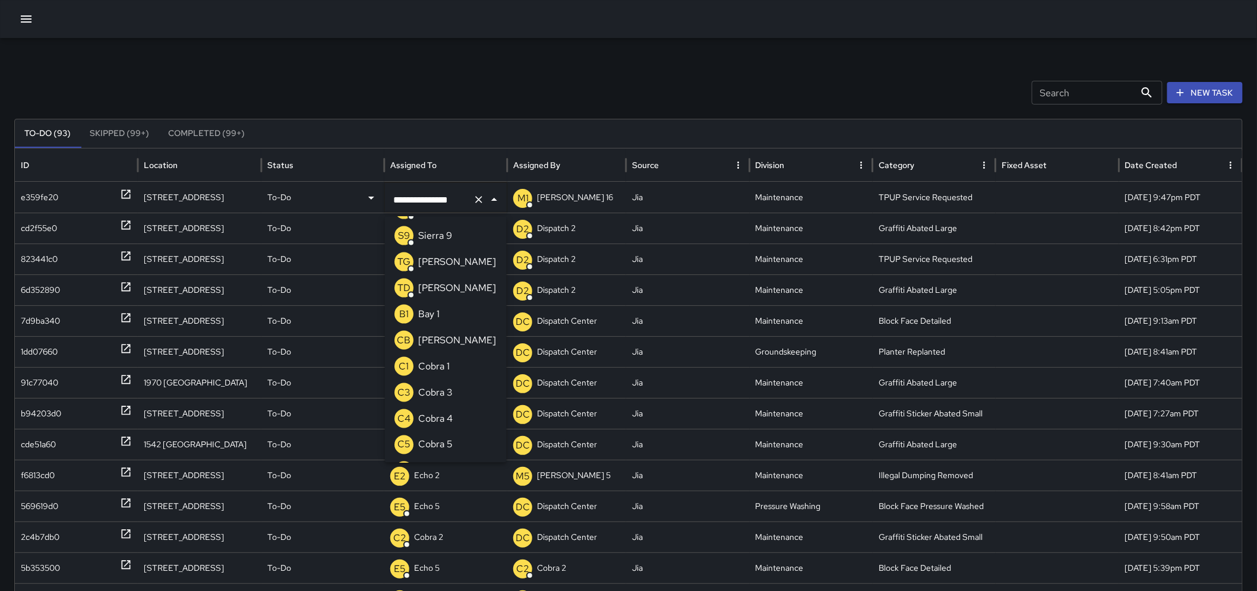
click at [453, 200] on input "**********" at bounding box center [429, 199] width 78 height 23
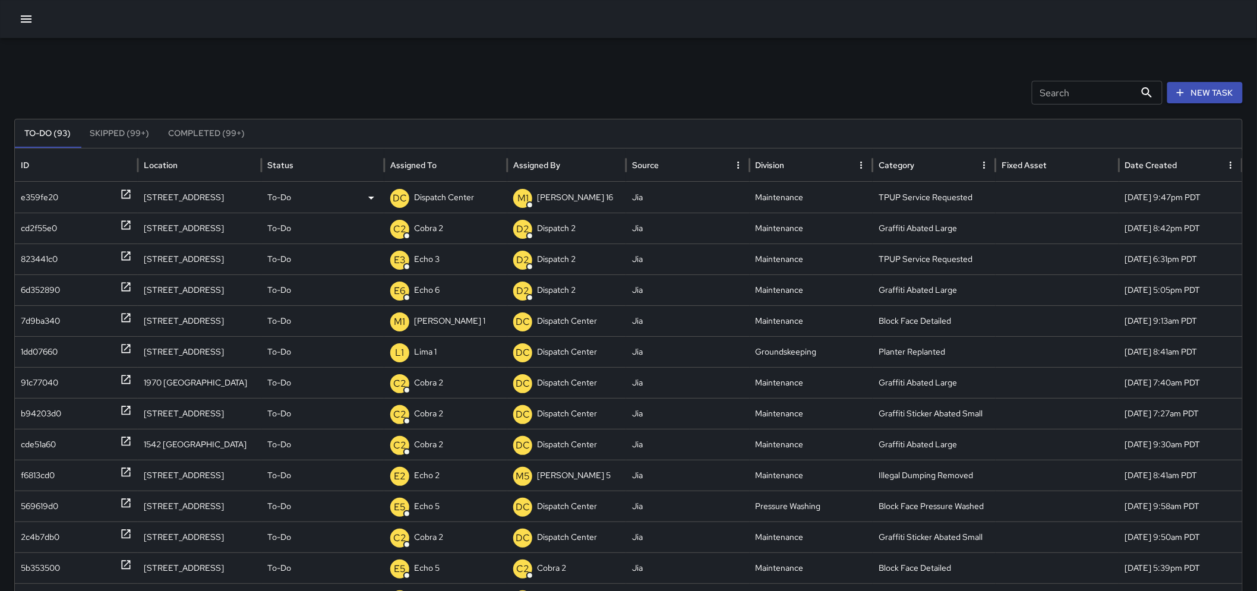
click at [550, 194] on p "Mike 16" at bounding box center [575, 197] width 76 height 30
drag, startPoint x: 557, startPoint y: 194, endPoint x: 550, endPoint y: 195, distance: 7.2
click at [550, 195] on p "Mike 16" at bounding box center [575, 197] width 76 height 30
click at [573, 195] on div "M1 Mike 16" at bounding box center [566, 197] width 107 height 30
click at [564, 195] on div "M1 Mike 16" at bounding box center [566, 197] width 107 height 30
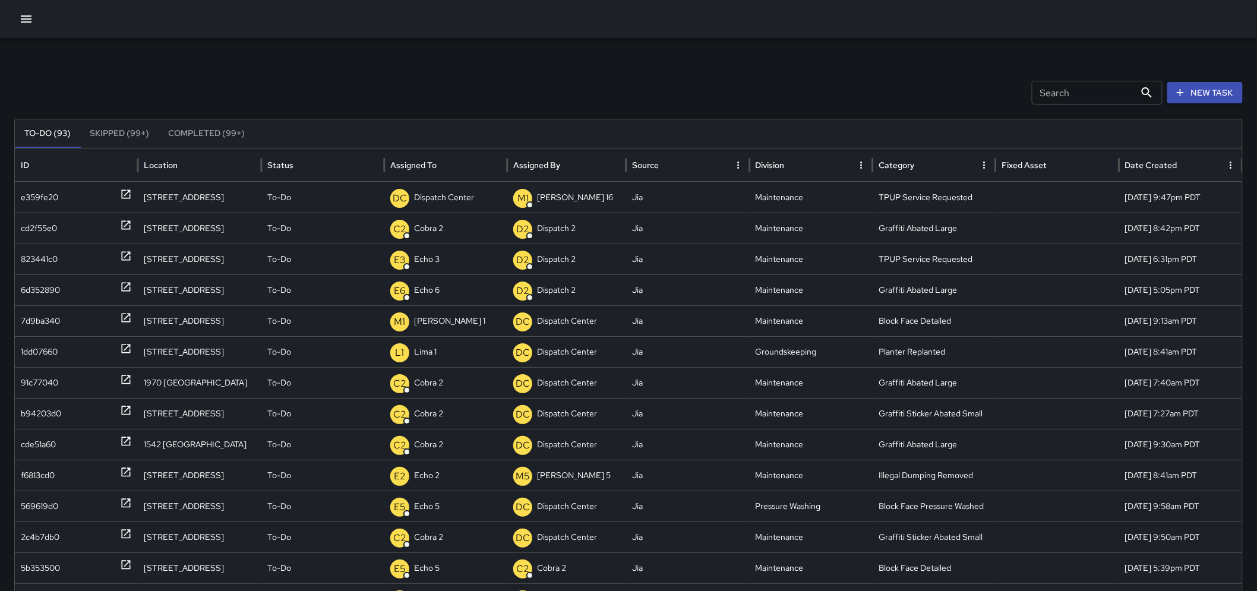
click at [588, 109] on div "Search Search New Task To-Do (93) Skipped (99+) Completed (99+) ID Location Sta…" at bounding box center [628, 375] width 1257 height 674
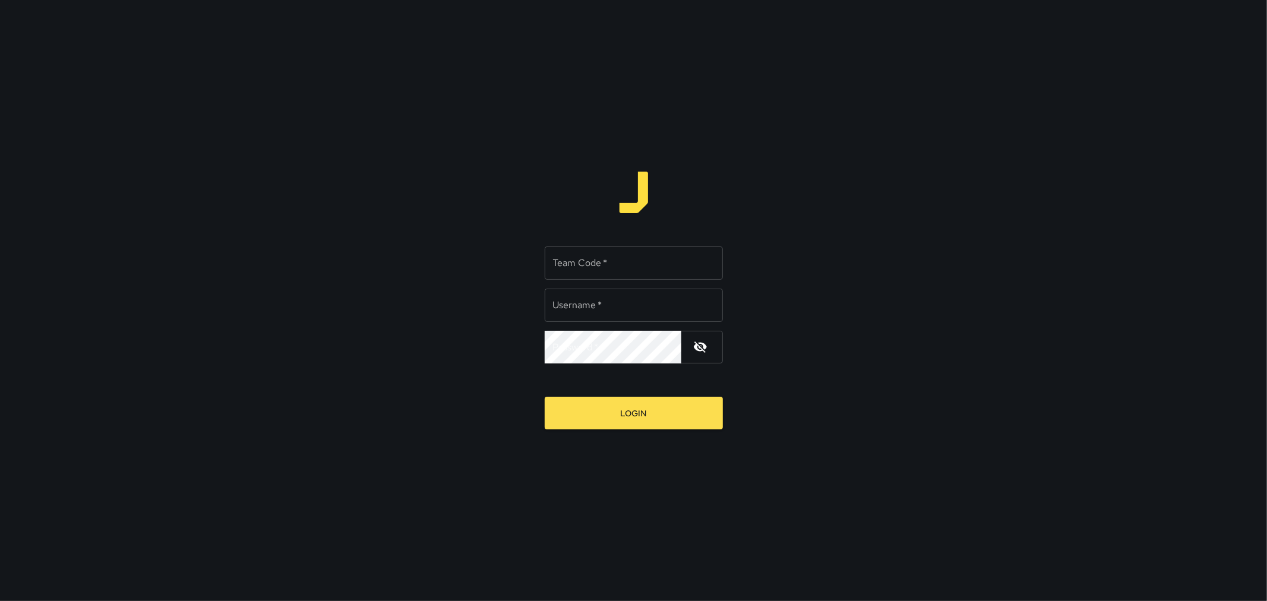
type input "*********"
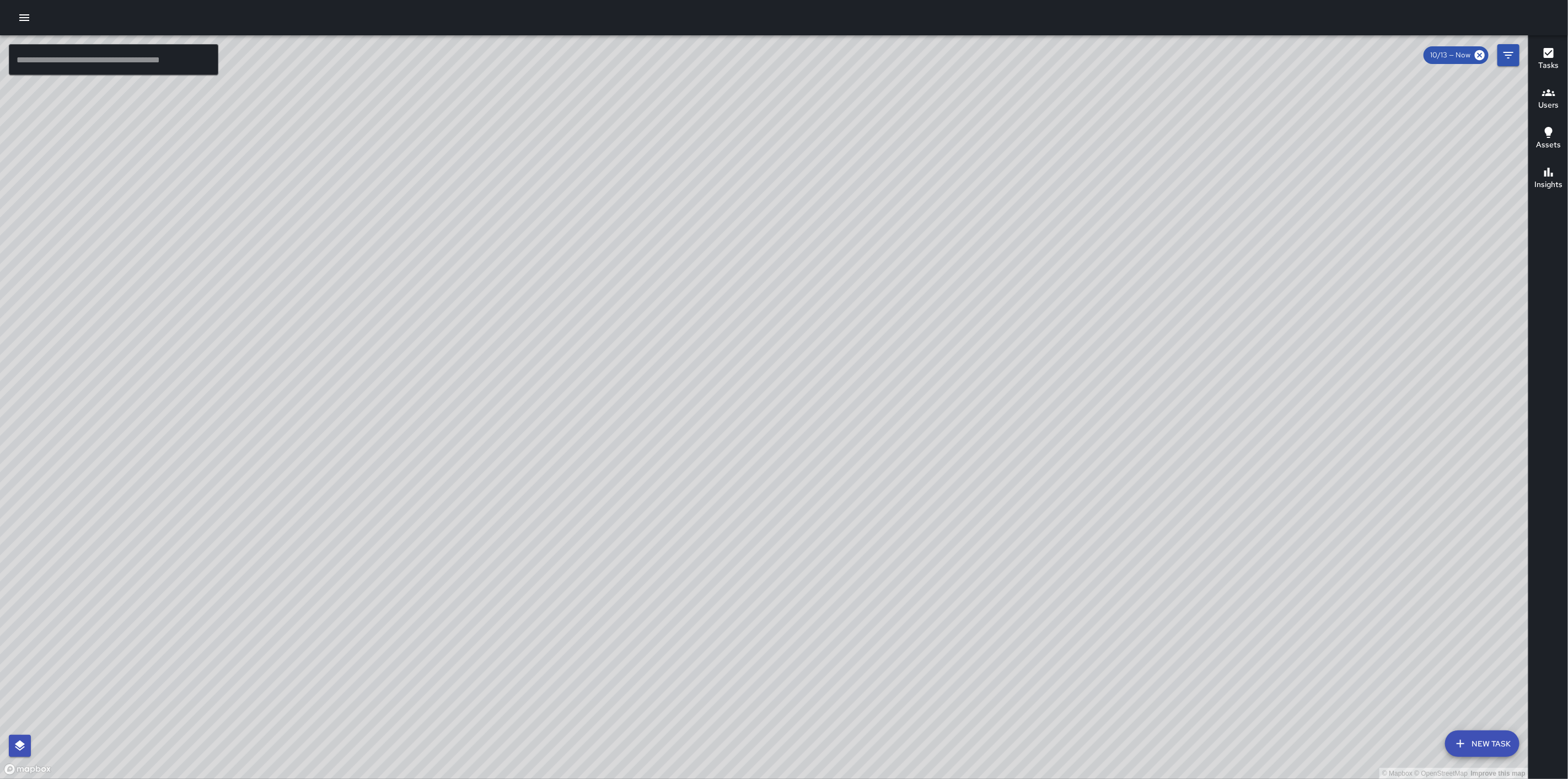
click at [19, 22] on icon "button" at bounding box center [24, 18] width 13 height 13
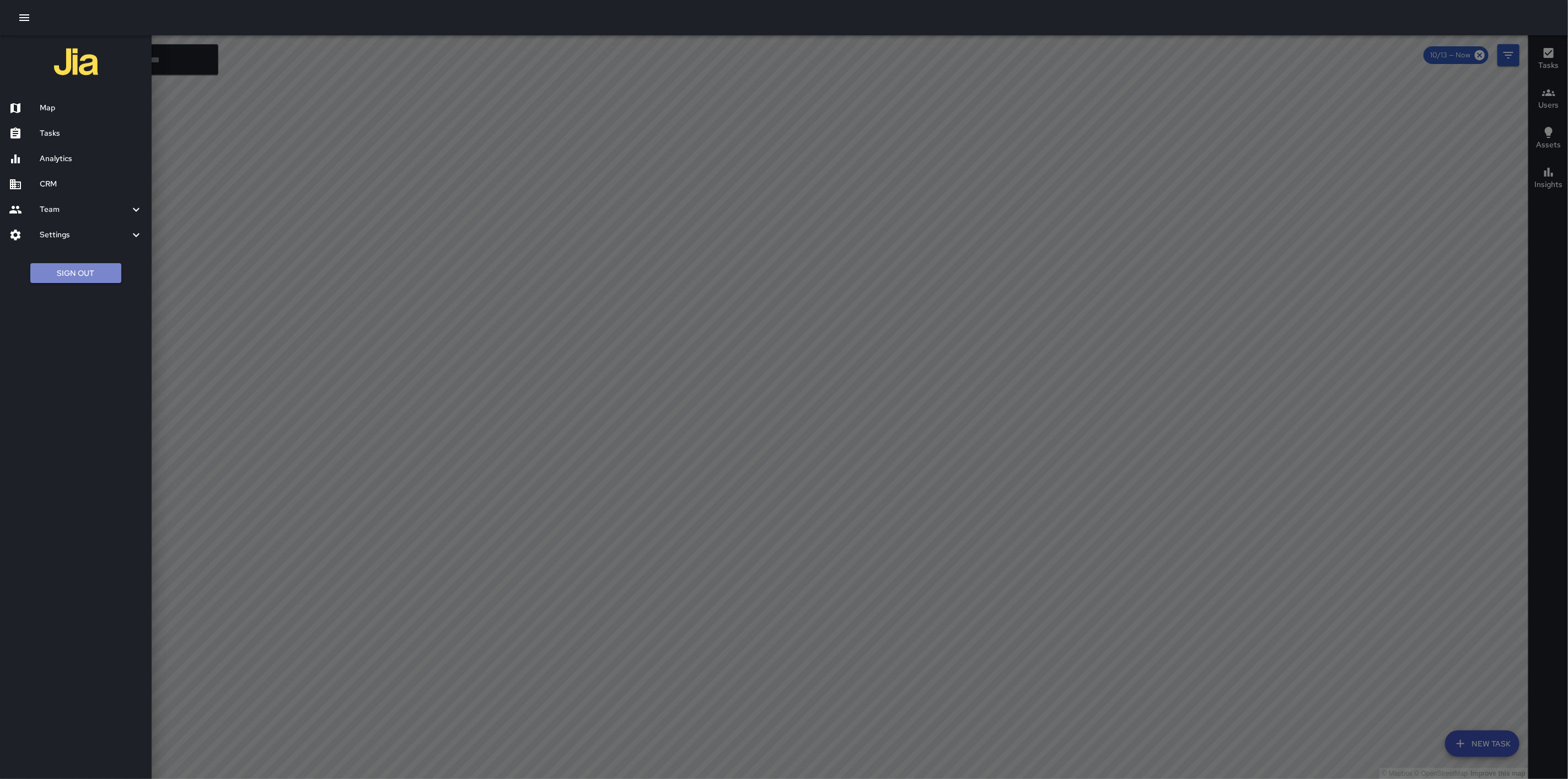
drag, startPoint x: 108, startPoint y: 273, endPoint x: 484, endPoint y: 253, distance: 376.5
click at [108, 274] on button "Sign Out" at bounding box center [76, 273] width 91 height 20
